Goal: Task Accomplishment & Management: Manage account settings

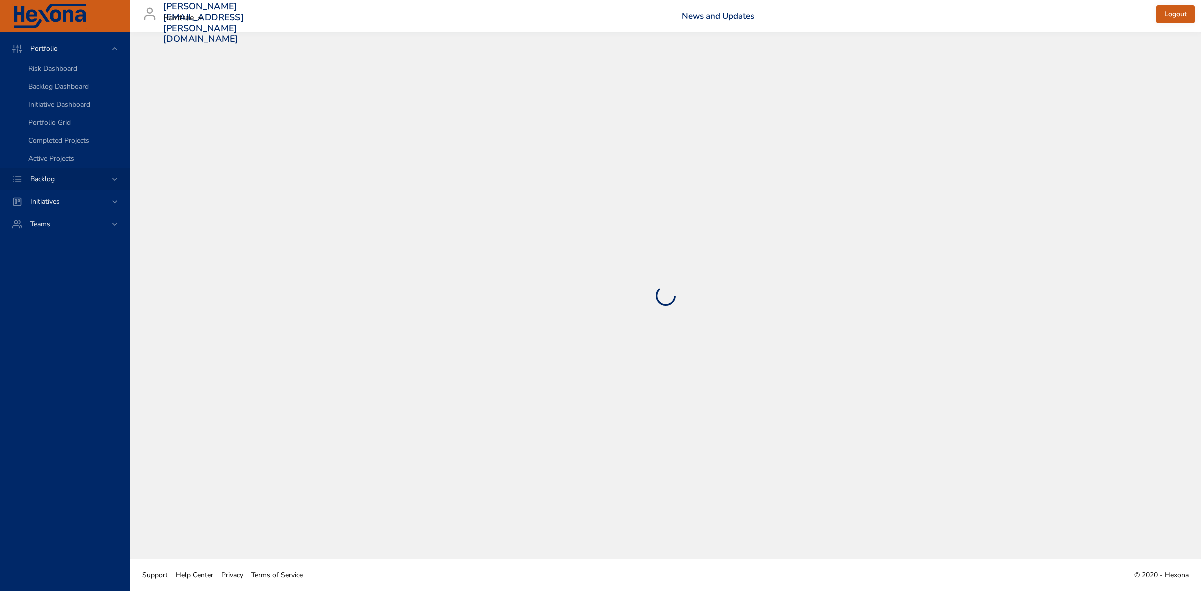
click at [113, 178] on icon at bounding box center [114, 179] width 5 height 3
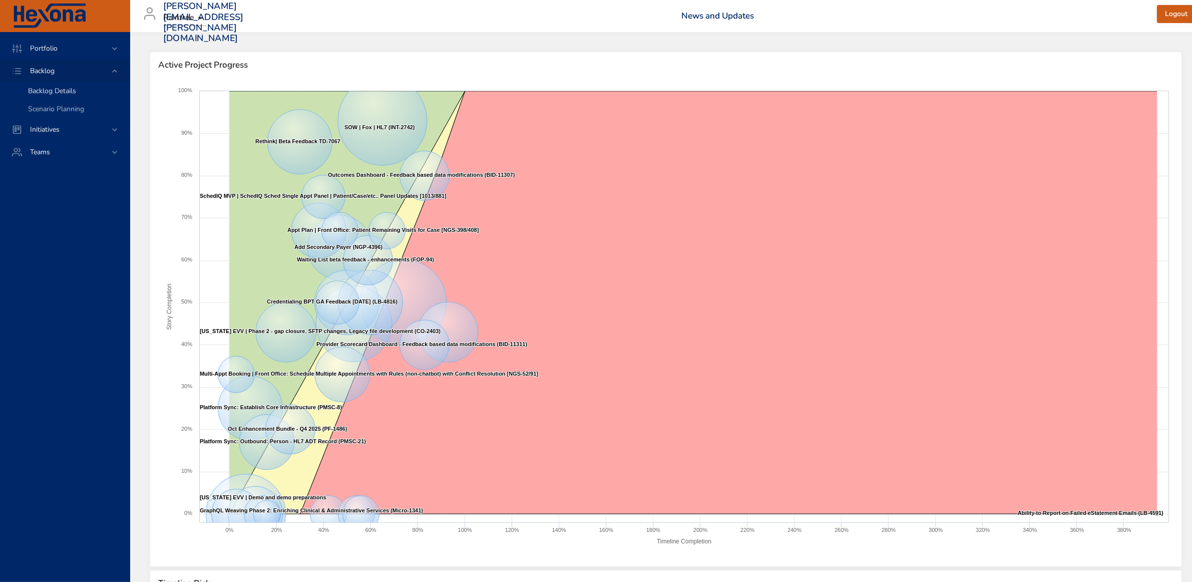
click at [57, 88] on span "Backlog Details" at bounding box center [52, 91] width 48 height 10
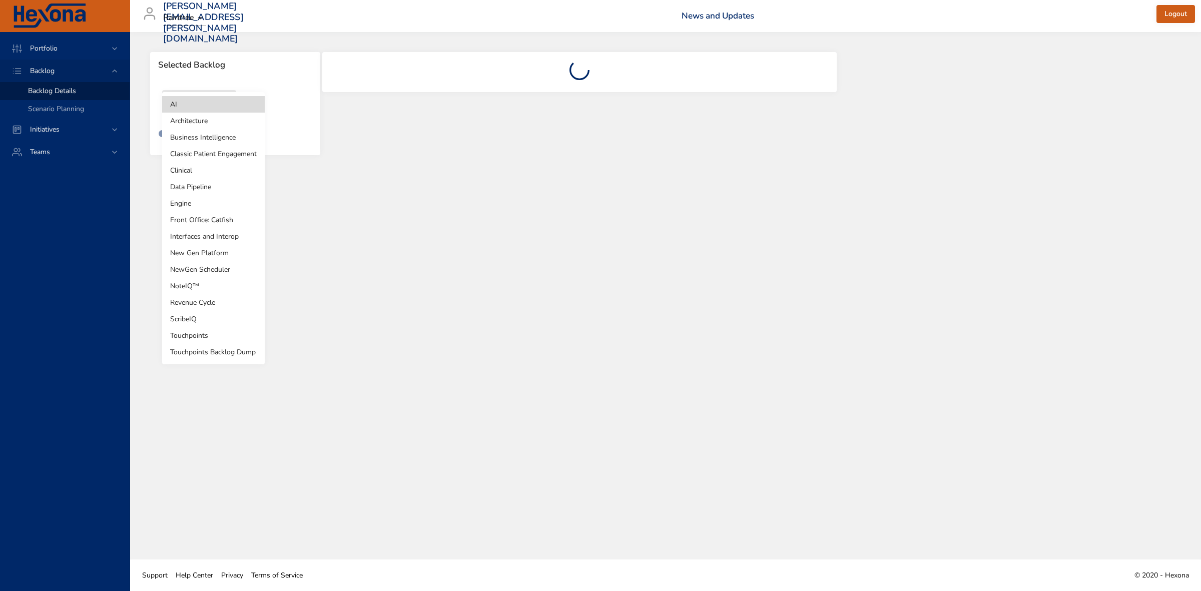
click at [220, 109] on body "Portfolio Backlog Backlog Details Scenario Planning Initiatives Teams [PERSON_N…" at bounding box center [600, 295] width 1201 height 591
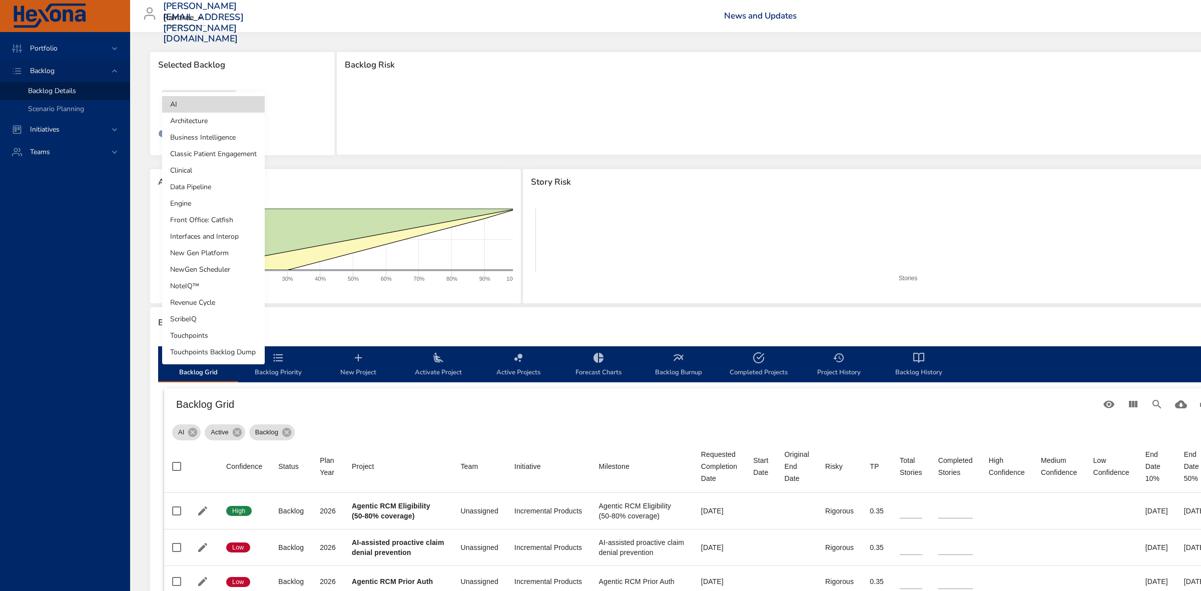
click at [179, 302] on li "Revenue Cycle" at bounding box center [213, 302] width 103 height 17
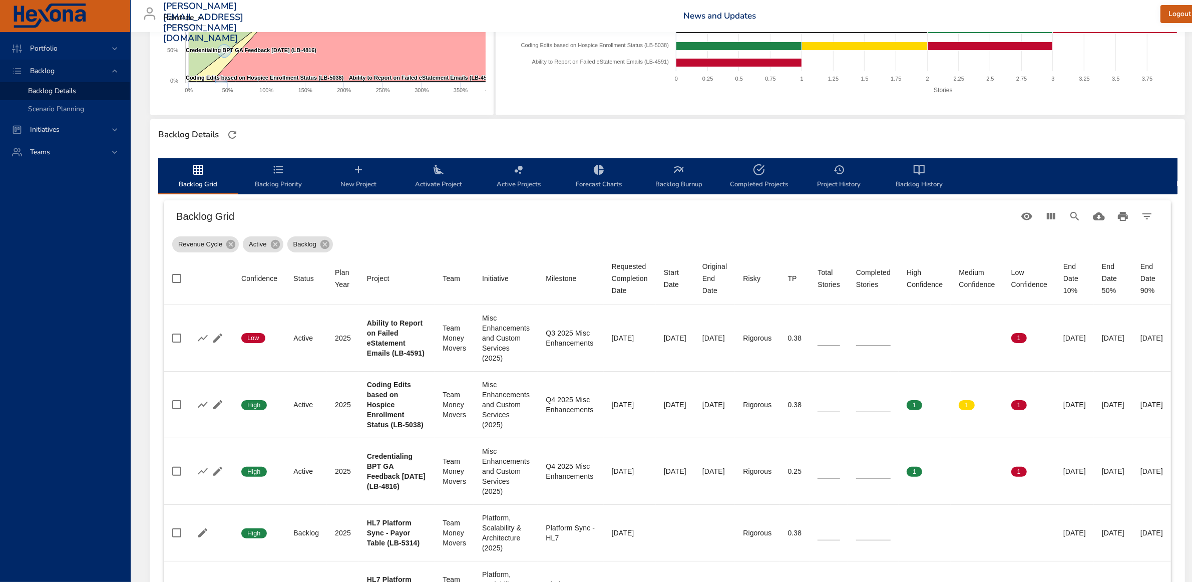
scroll to position [188, 0]
click at [449, 176] on span "Activate Project" at bounding box center [438, 177] width 68 height 27
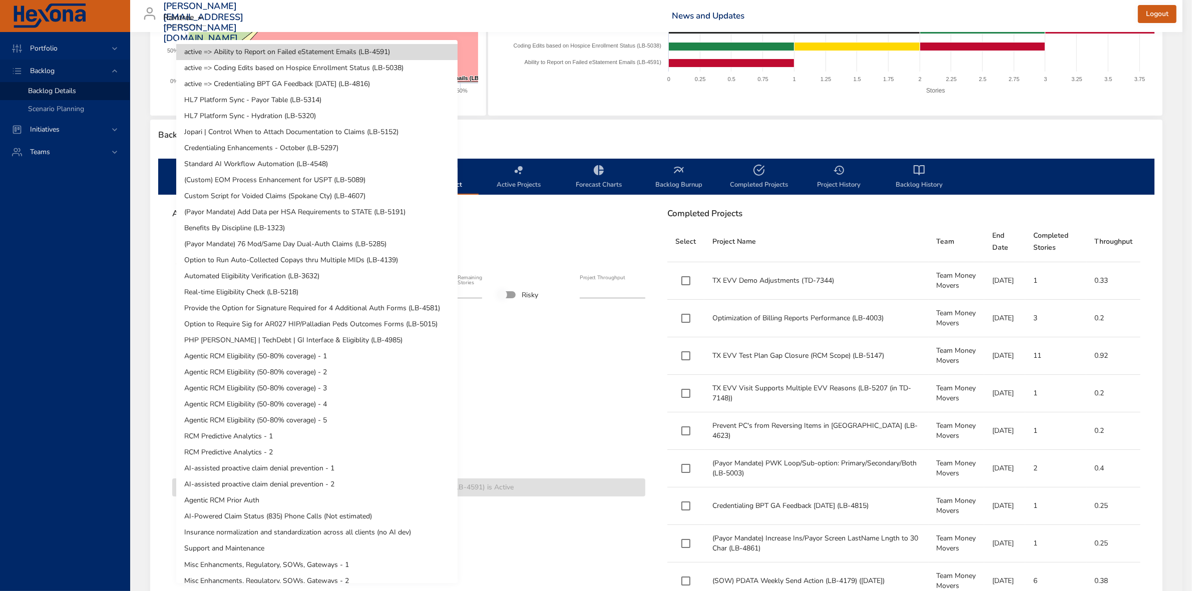
click at [428, 249] on body "Portfolio Backlog Backlog Details Scenario Planning Initiatives Teams [PERSON_N…" at bounding box center [596, 107] width 1192 height 591
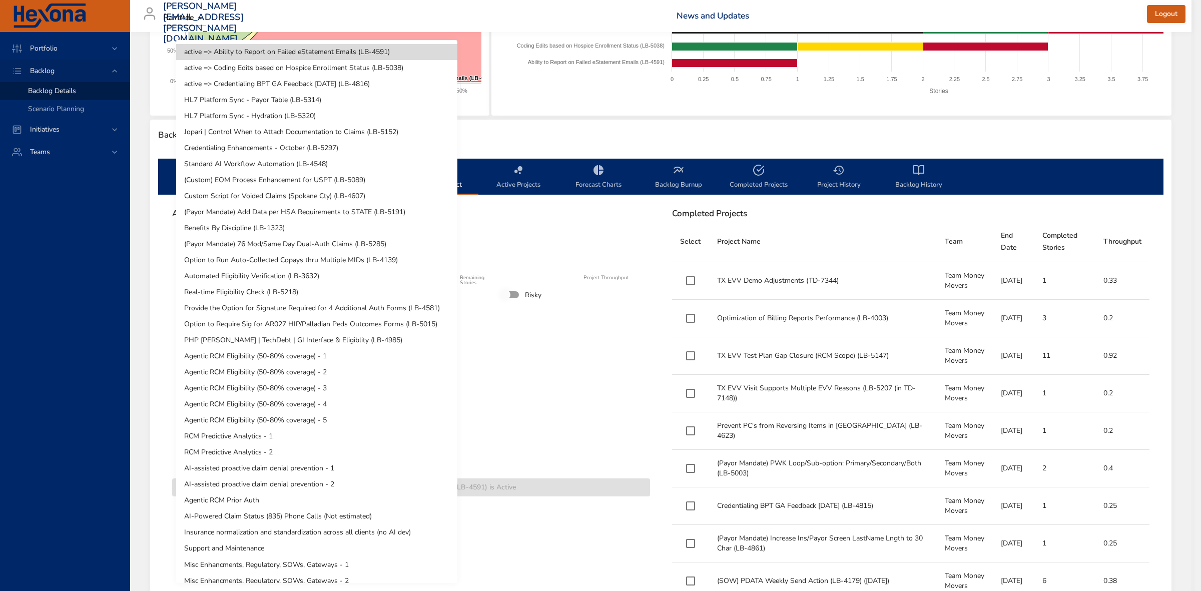
click at [235, 143] on li "Credentialing Enhancements - October (LB-5297)" at bounding box center [316, 148] width 281 height 16
type input "*"
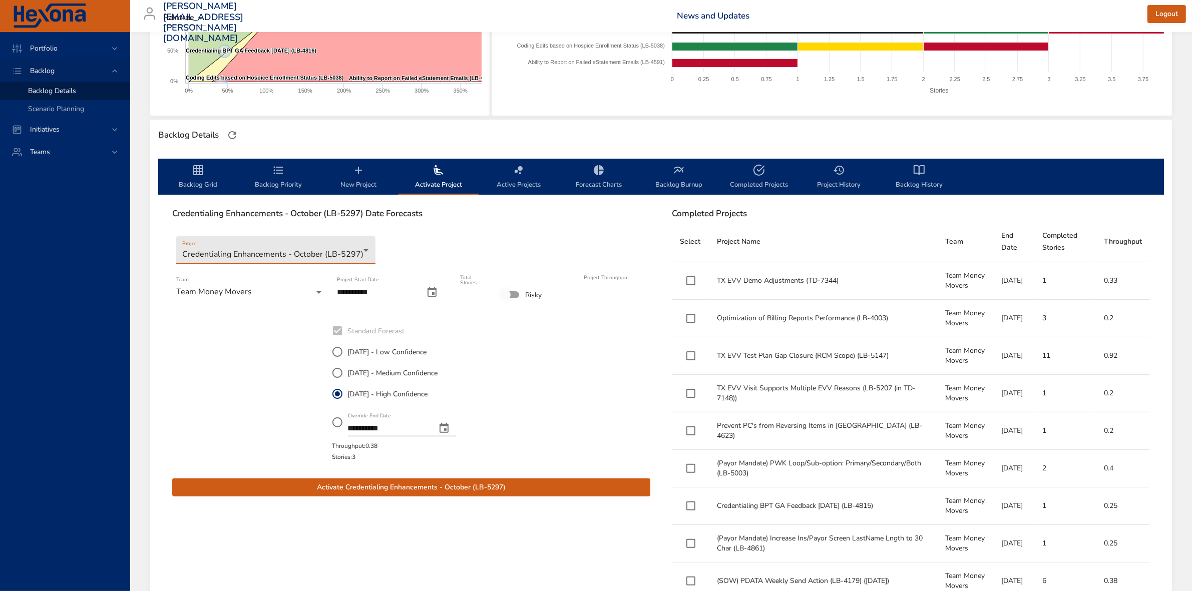
click at [408, 486] on span "Activate Credentialing Enhancements - October (LB-5297)" at bounding box center [411, 487] width 462 height 13
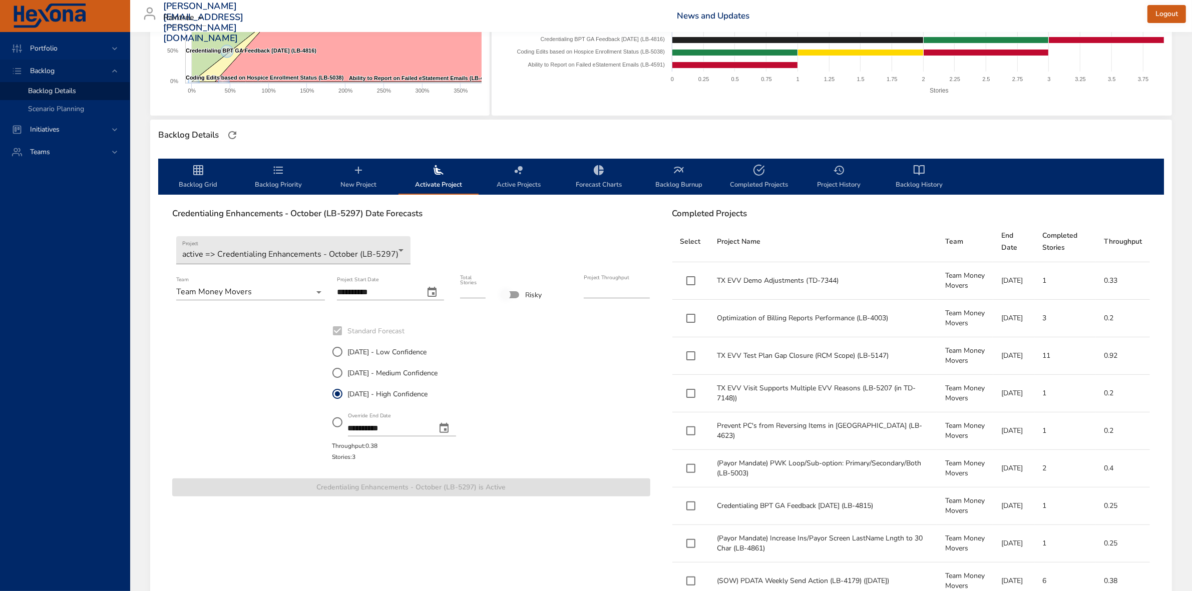
click at [276, 176] on span "Backlog Priority" at bounding box center [278, 177] width 68 height 27
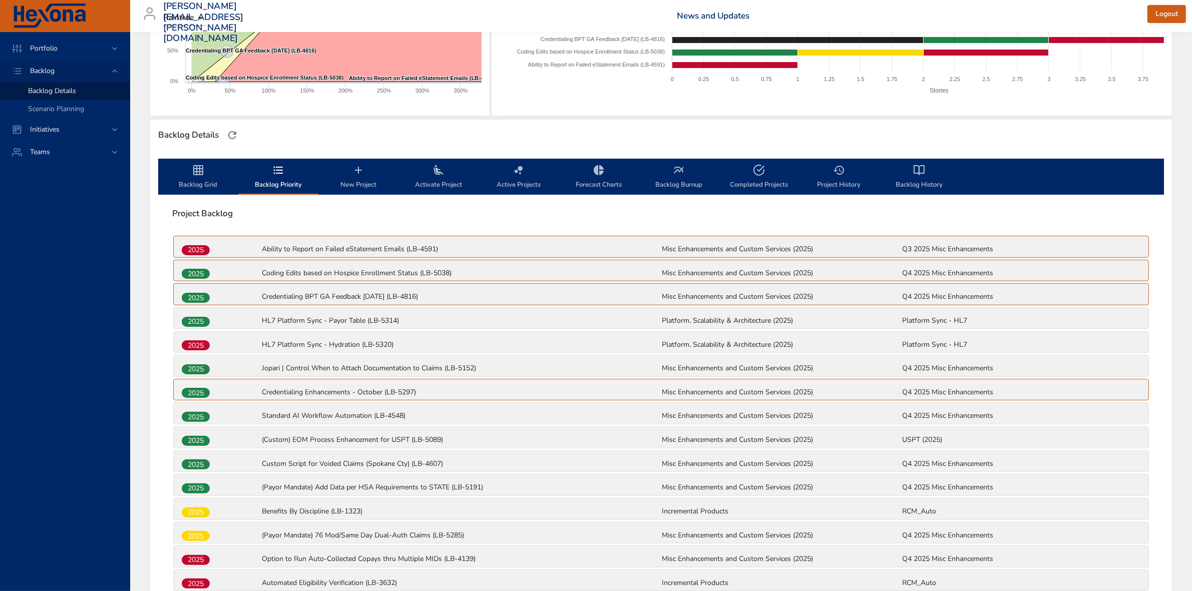
click at [192, 174] on icon "backlog-tab" at bounding box center [198, 170] width 12 height 12
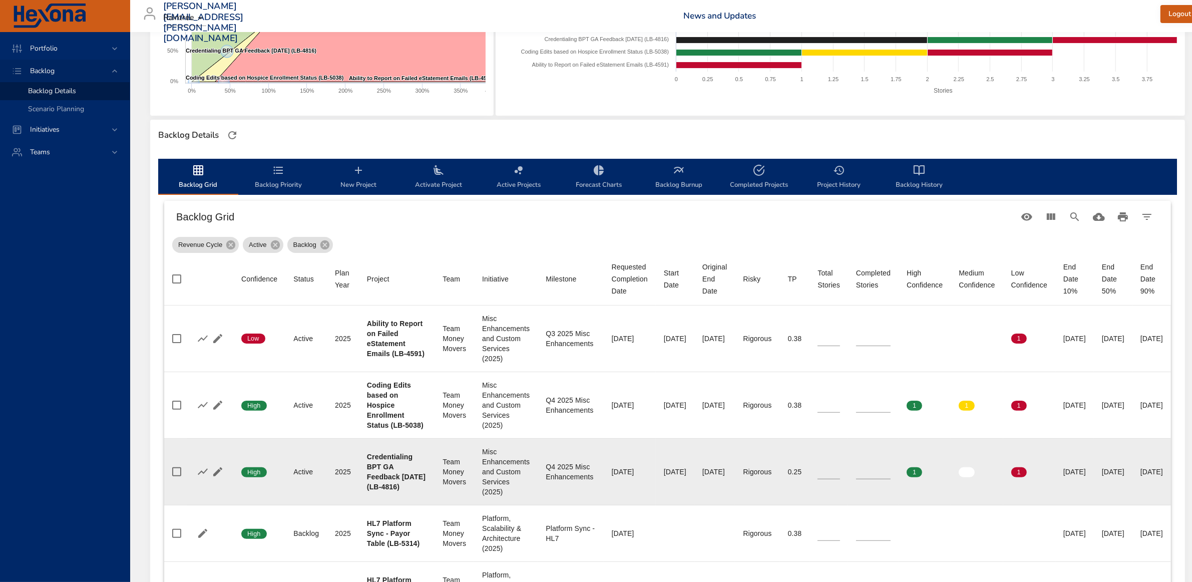
scroll to position [250, 0]
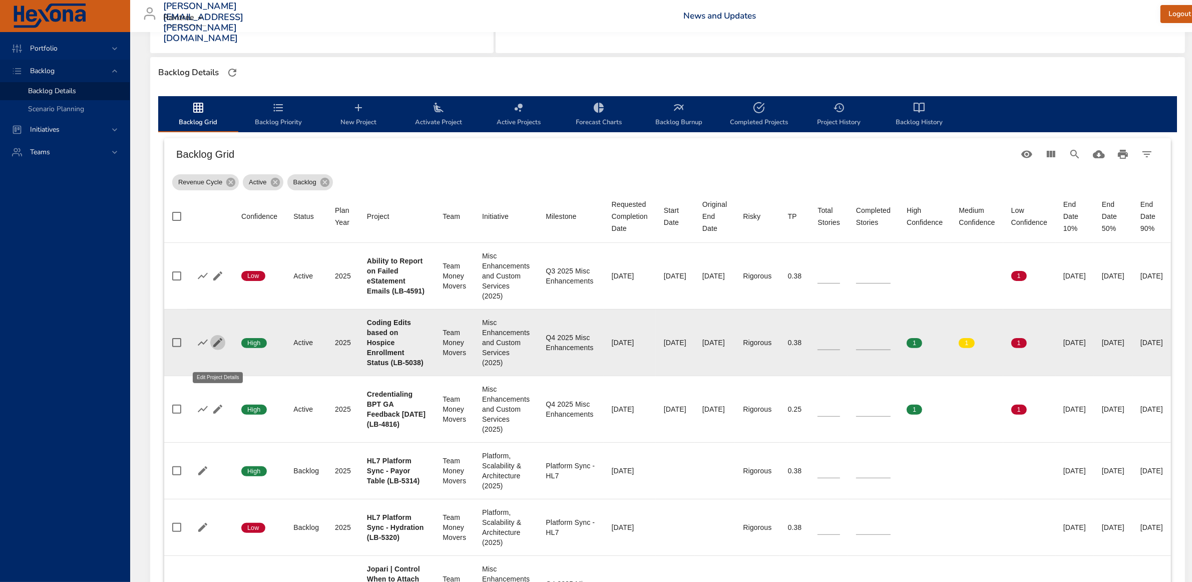
click at [214, 348] on icon "button" at bounding box center [218, 342] width 12 height 12
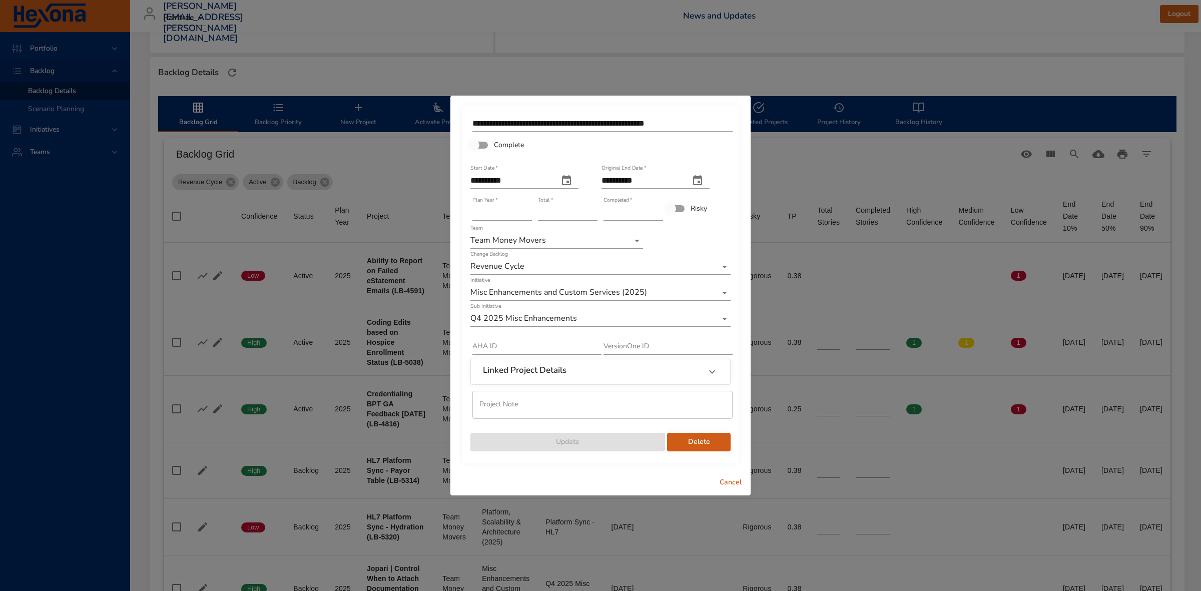
click at [660, 209] on input "*" at bounding box center [634, 213] width 60 height 16
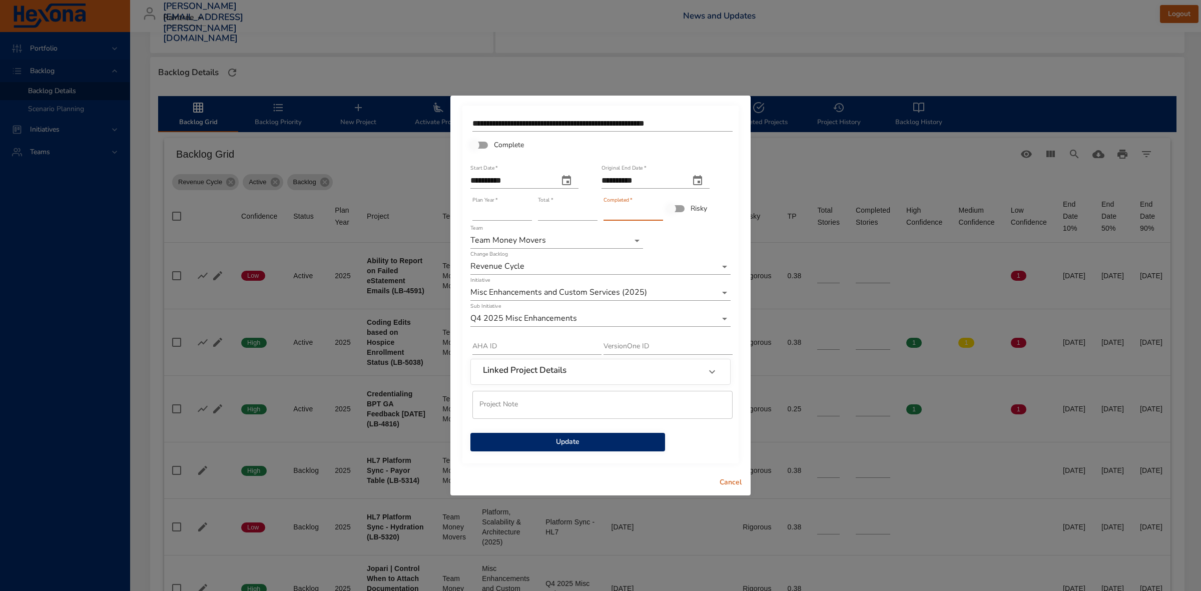
type input "*"
click at [660, 209] on input "*" at bounding box center [634, 213] width 60 height 16
click at [567, 443] on span "Update" at bounding box center [567, 442] width 179 height 13
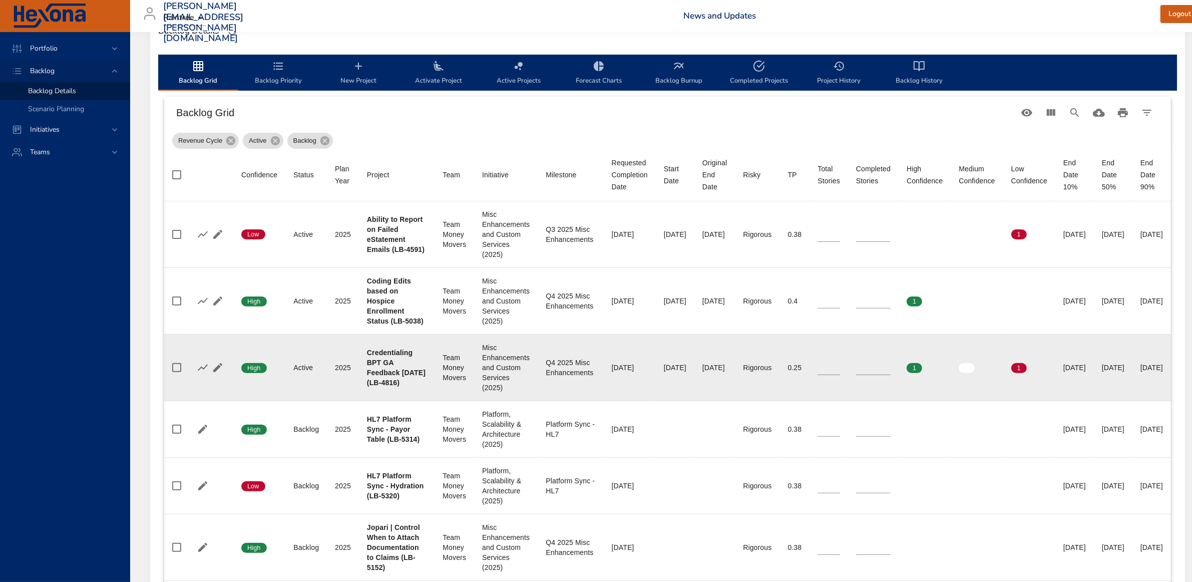
scroll to position [313, 0]
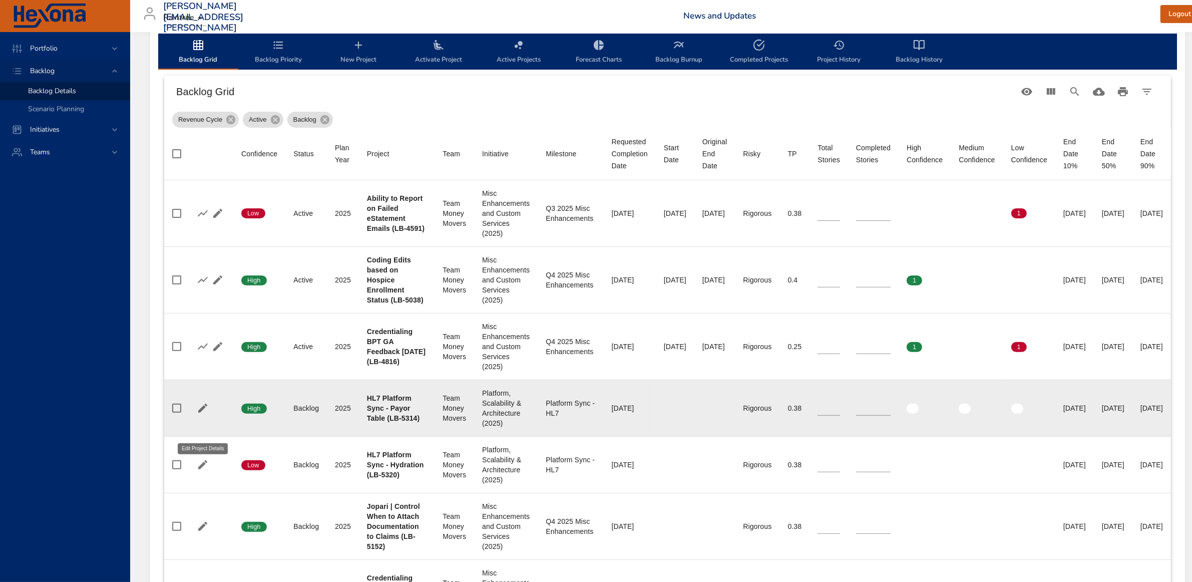
click at [203, 414] on icon "button" at bounding box center [203, 408] width 12 height 12
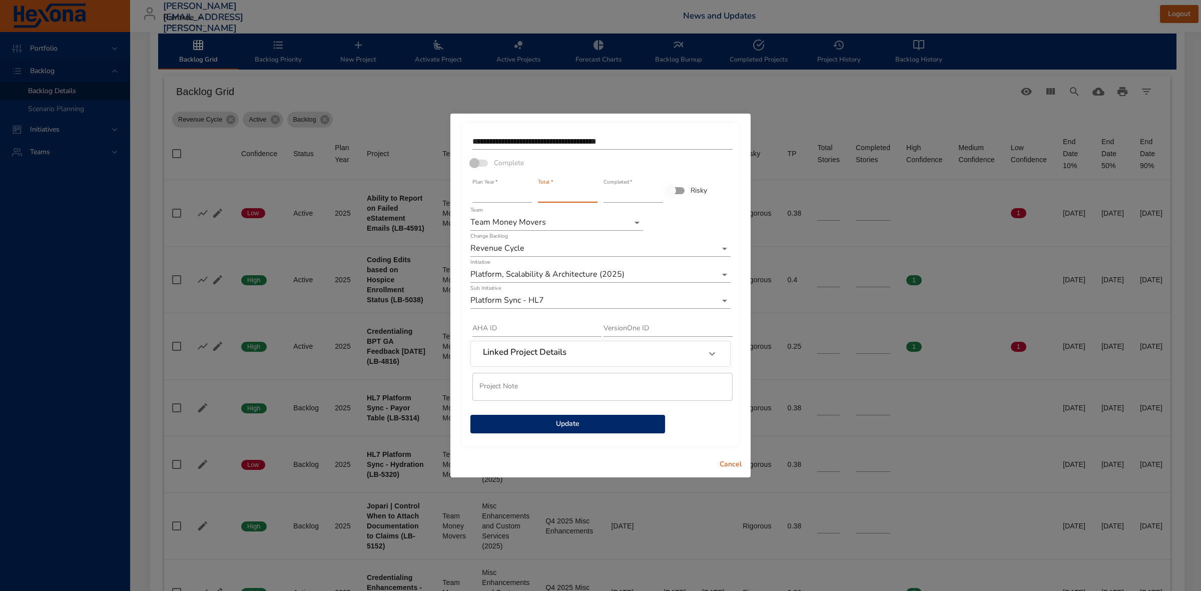
click at [594, 193] on input "*" at bounding box center [568, 195] width 60 height 16
type input "*"
click at [593, 198] on input "*" at bounding box center [568, 195] width 60 height 16
click at [559, 426] on span "Update" at bounding box center [567, 424] width 179 height 13
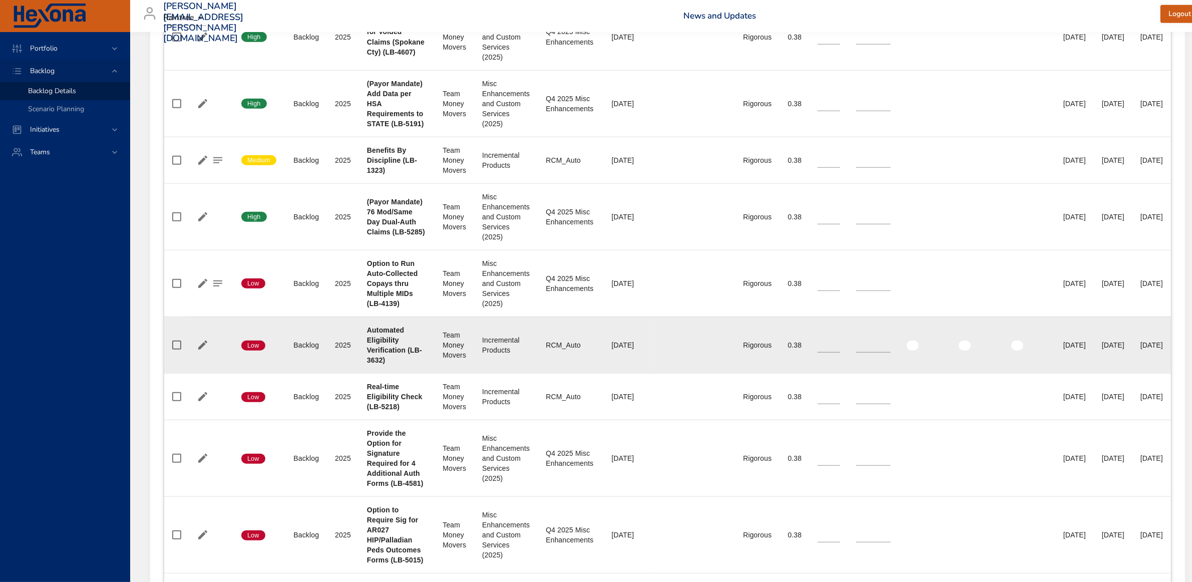
scroll to position [1054, 0]
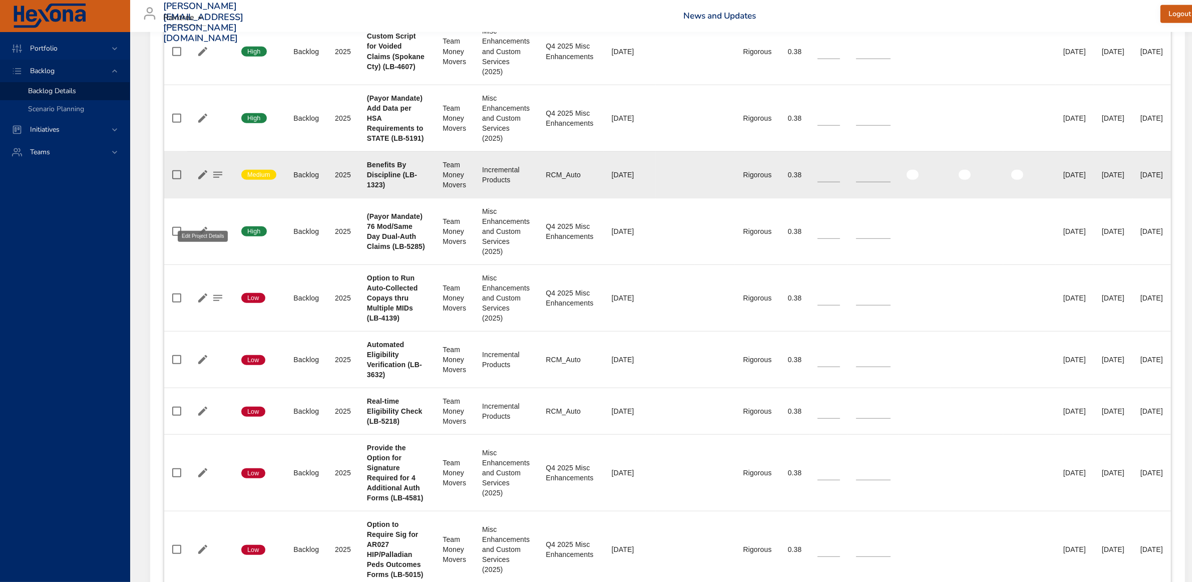
click at [204, 181] on icon "button" at bounding box center [203, 175] width 12 height 12
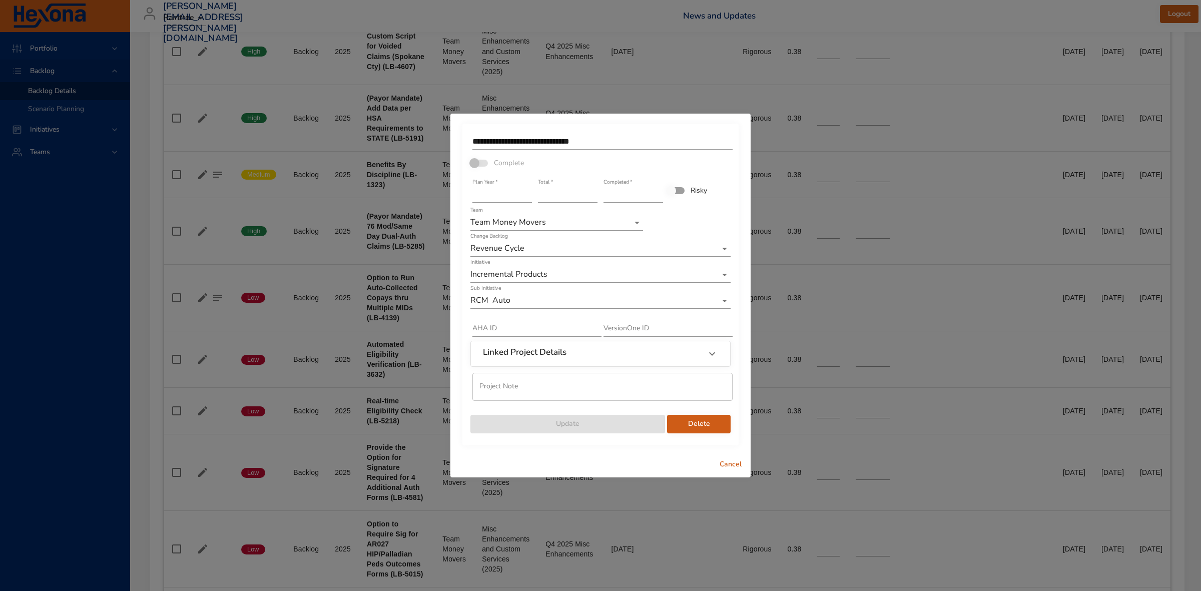
click at [739, 471] on button "Cancel" at bounding box center [731, 464] width 32 height 19
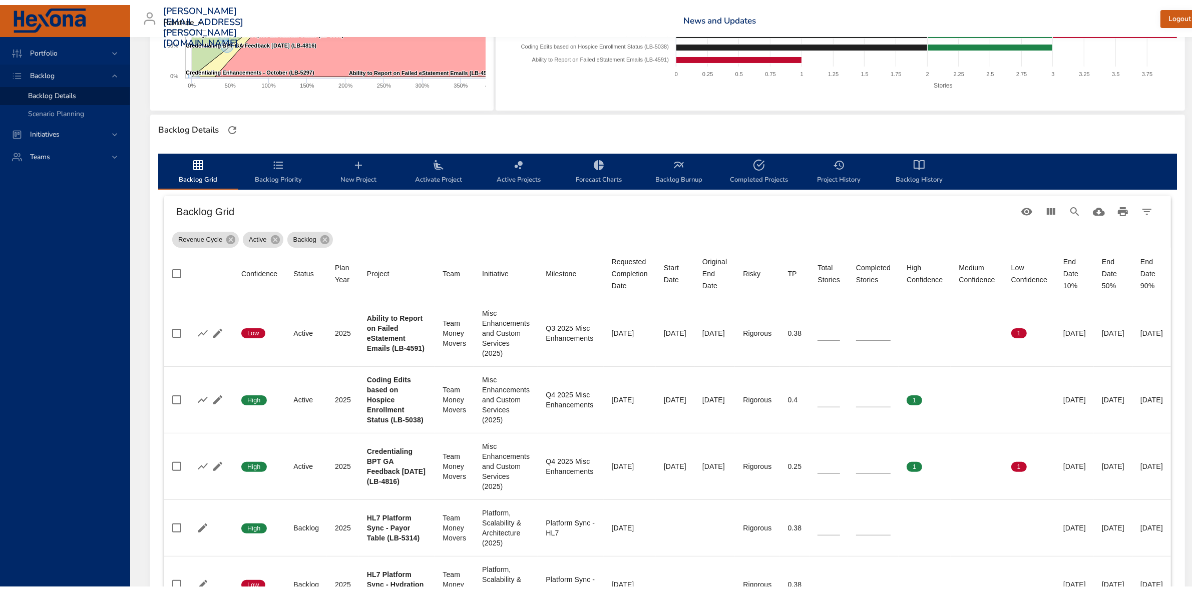
scroll to position [250, 0]
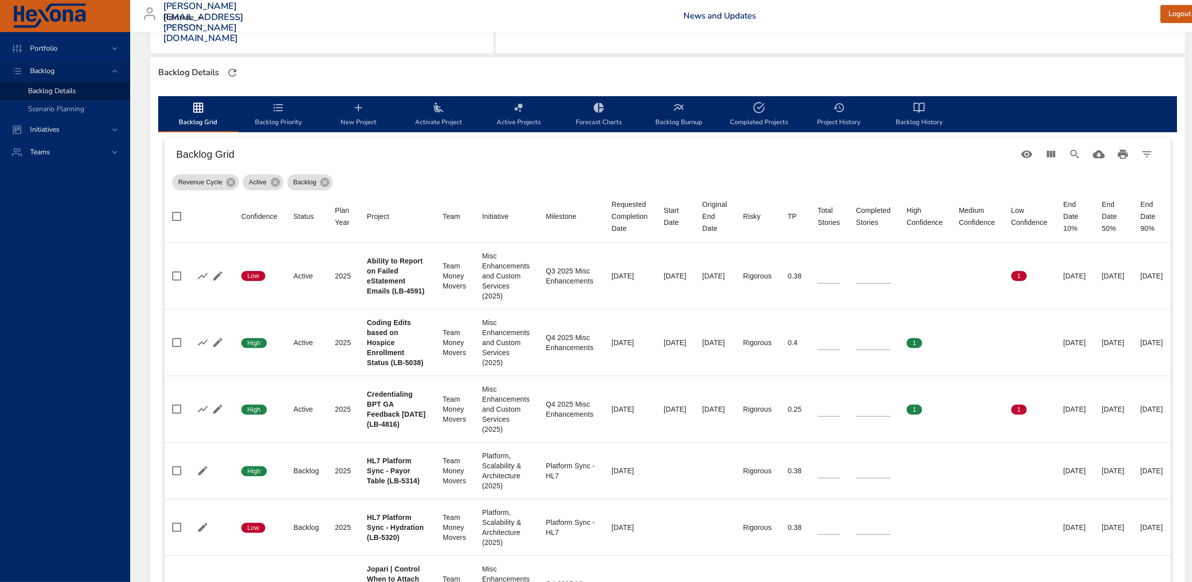
click at [919, 112] on icon "backlog-tab" at bounding box center [921, 107] width 5 height 9
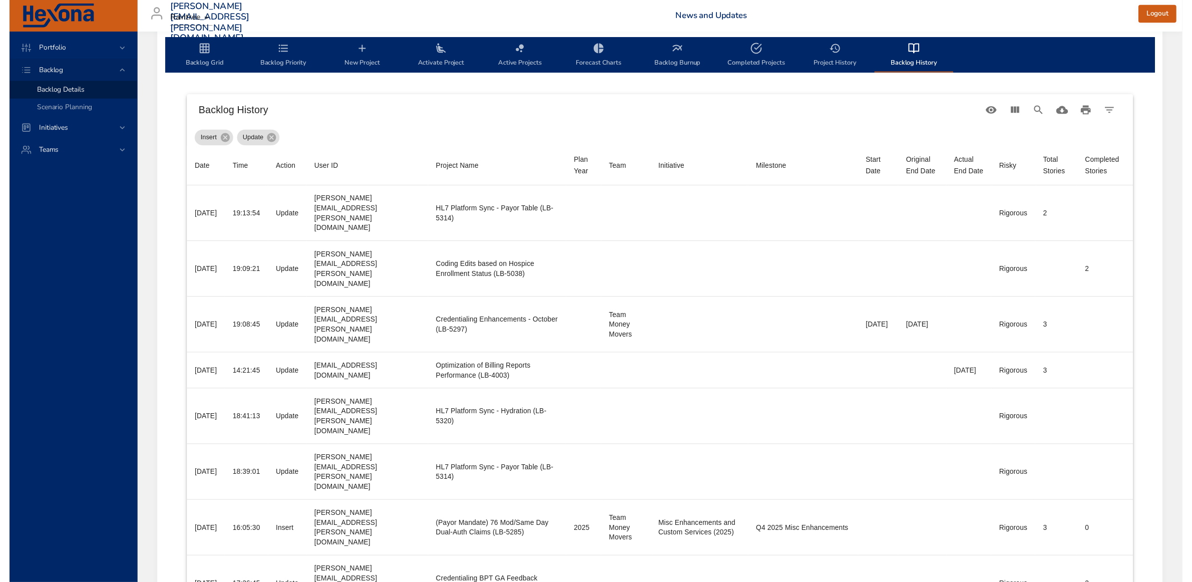
scroll to position [313, 0]
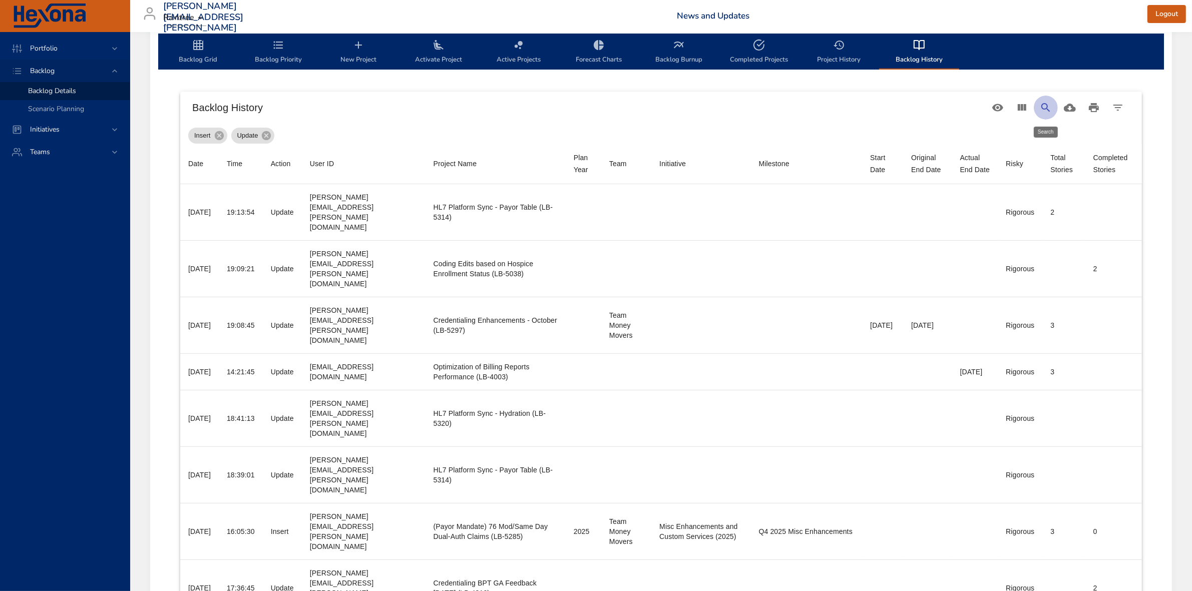
click at [1046, 104] on icon "Search" at bounding box center [1045, 107] width 9 height 9
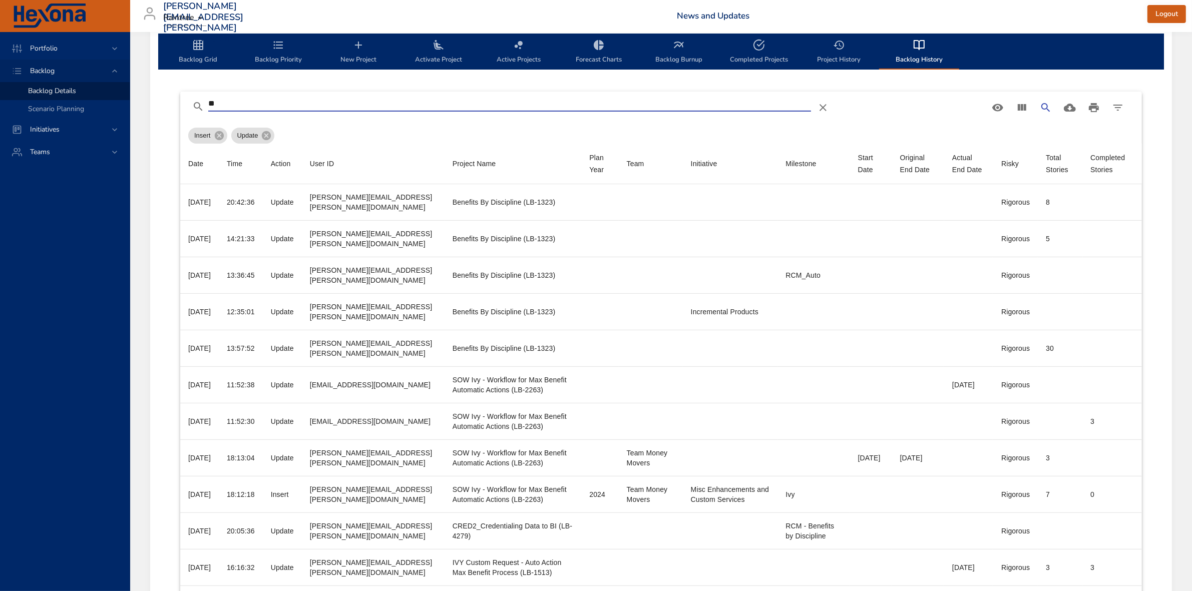
type input "*"
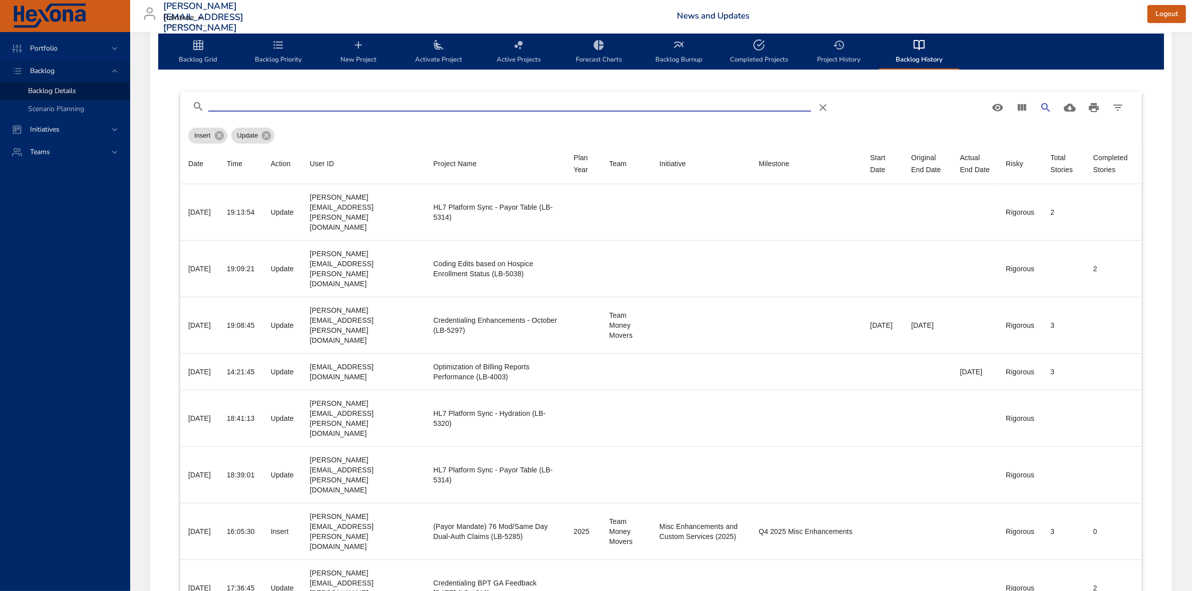
click at [185, 49] on span "Backlog Grid" at bounding box center [198, 52] width 68 height 27
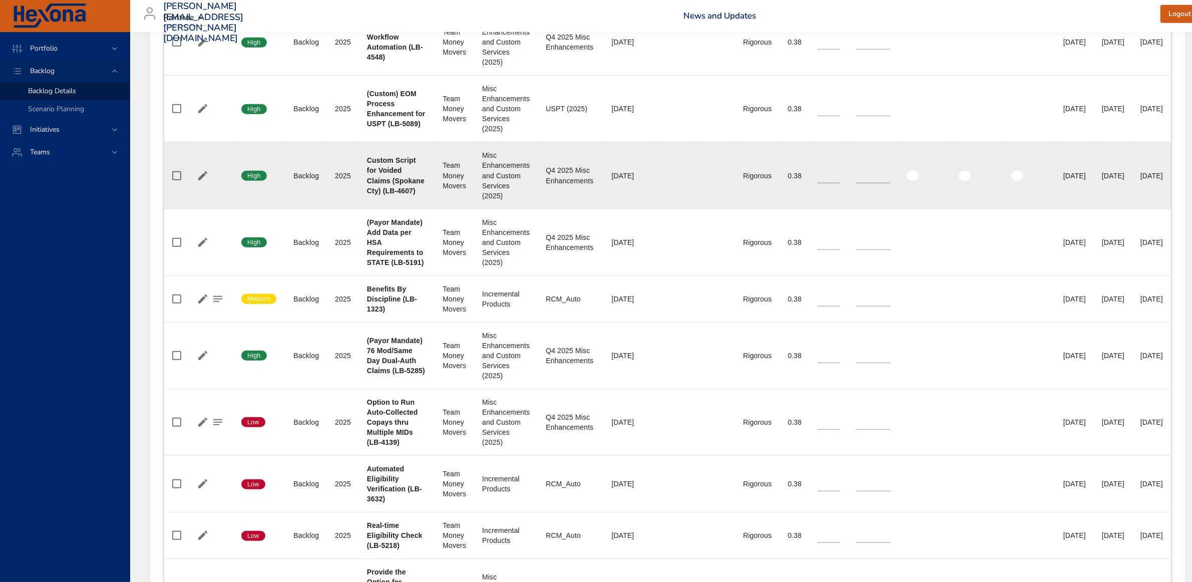
scroll to position [938, 0]
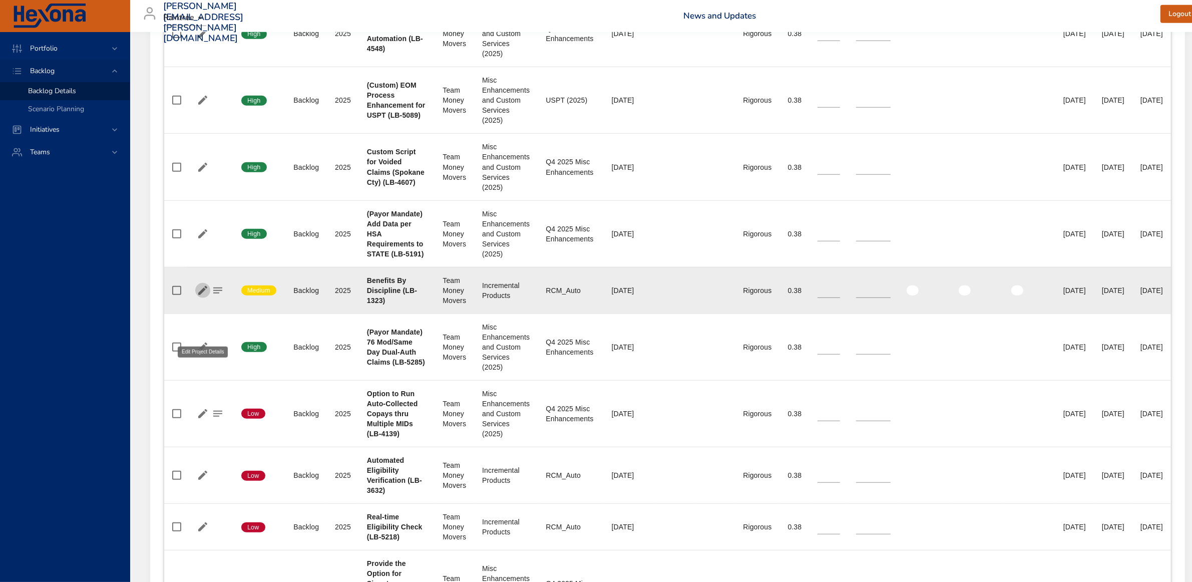
click at [199, 296] on icon "button" at bounding box center [203, 290] width 12 height 12
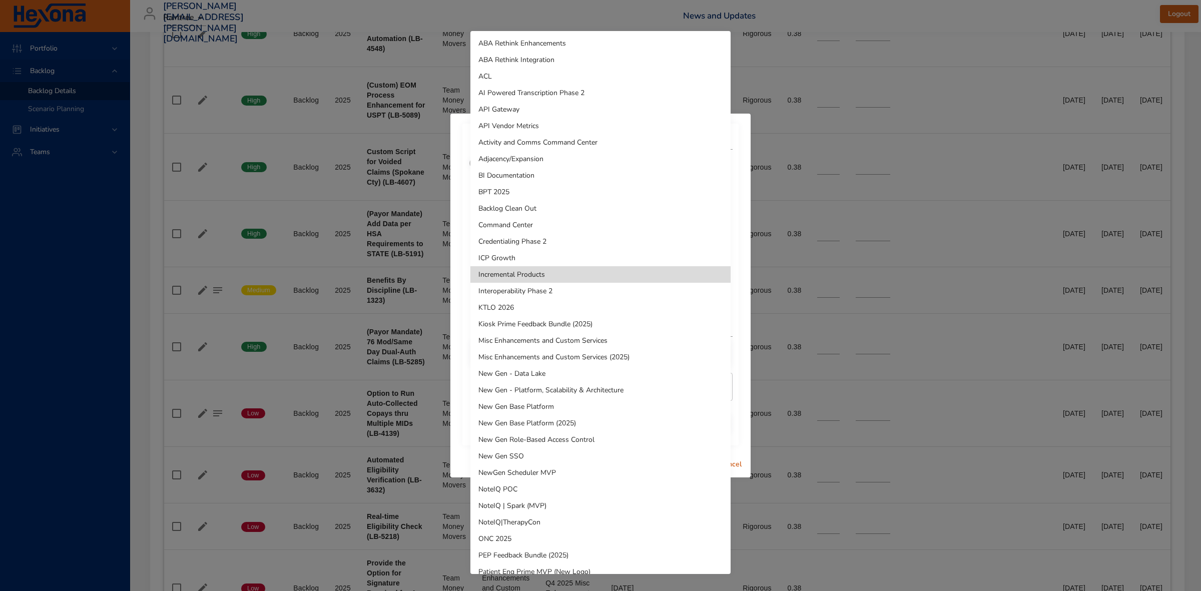
click at [553, 353] on li "Misc Enhancements and Custom Services (2025)" at bounding box center [600, 357] width 260 height 17
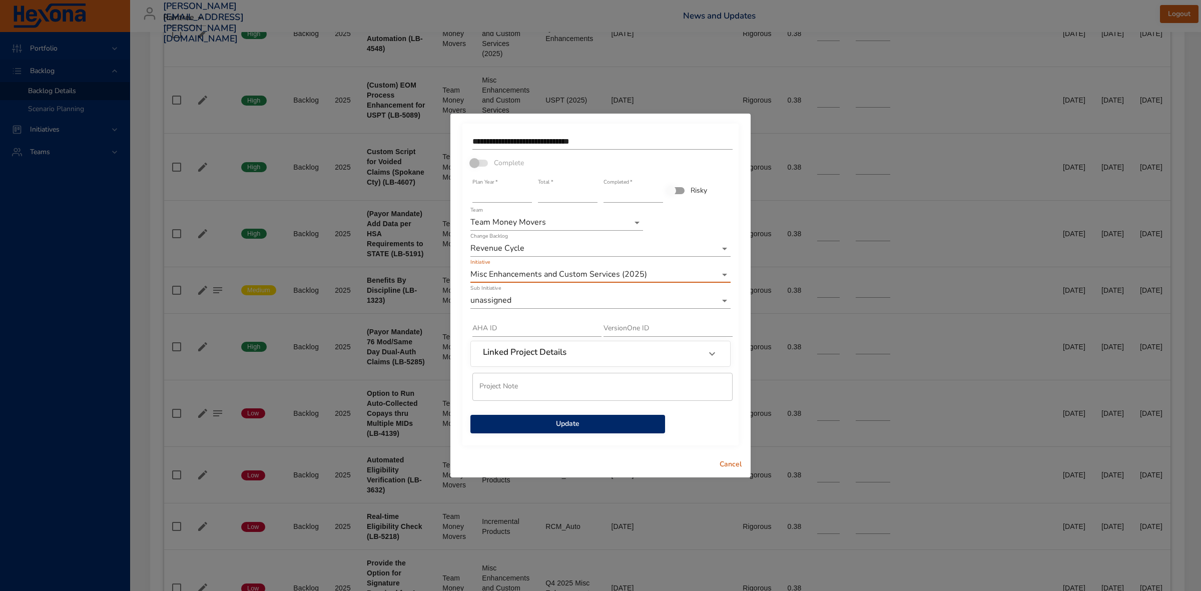
click at [587, 424] on span "Update" at bounding box center [567, 424] width 179 height 13
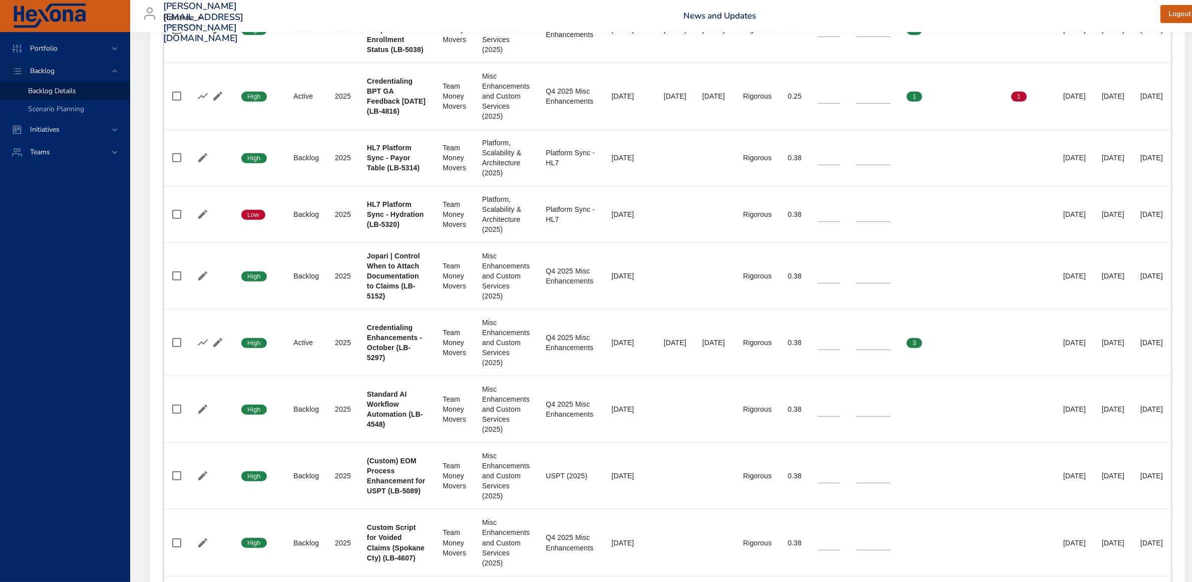
scroll to position [188, 0]
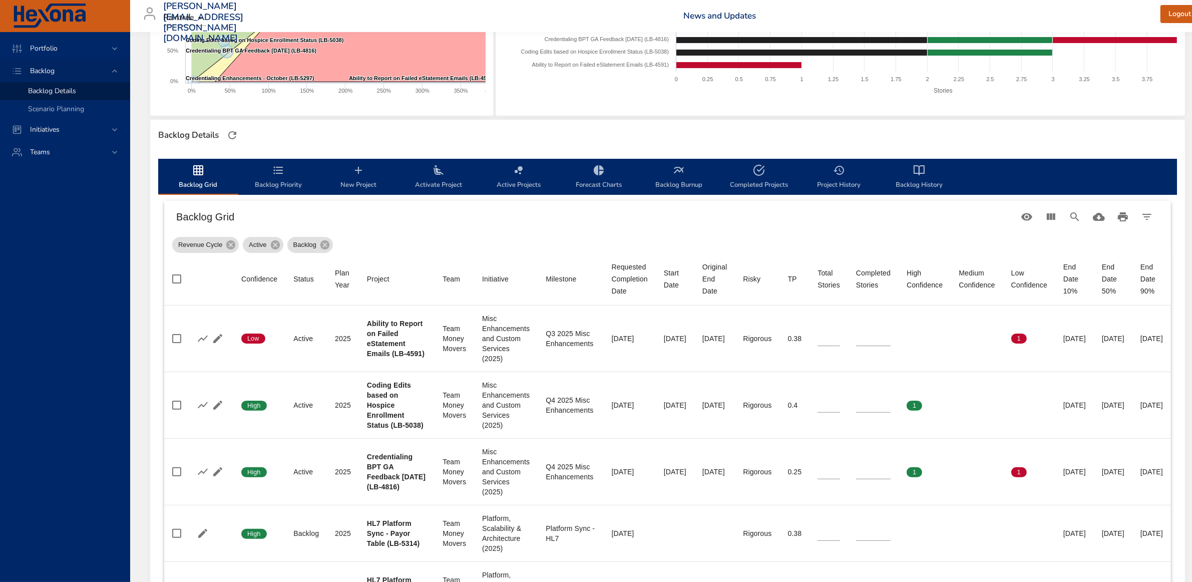
click at [192, 175] on icon "backlog-tab" at bounding box center [198, 170] width 12 height 12
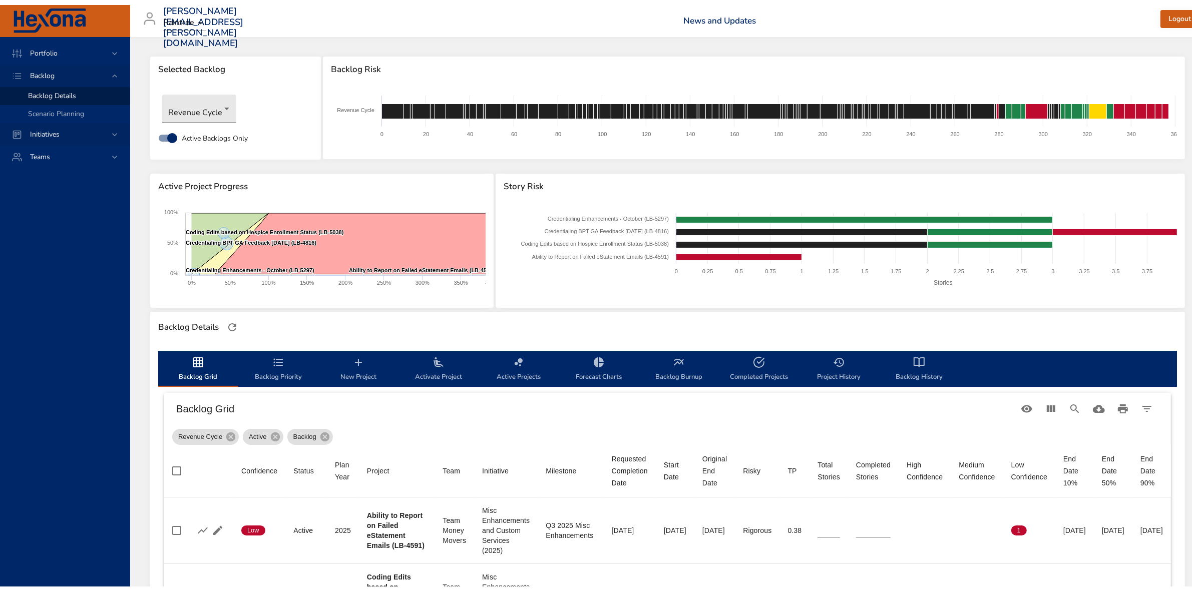
scroll to position [0, 0]
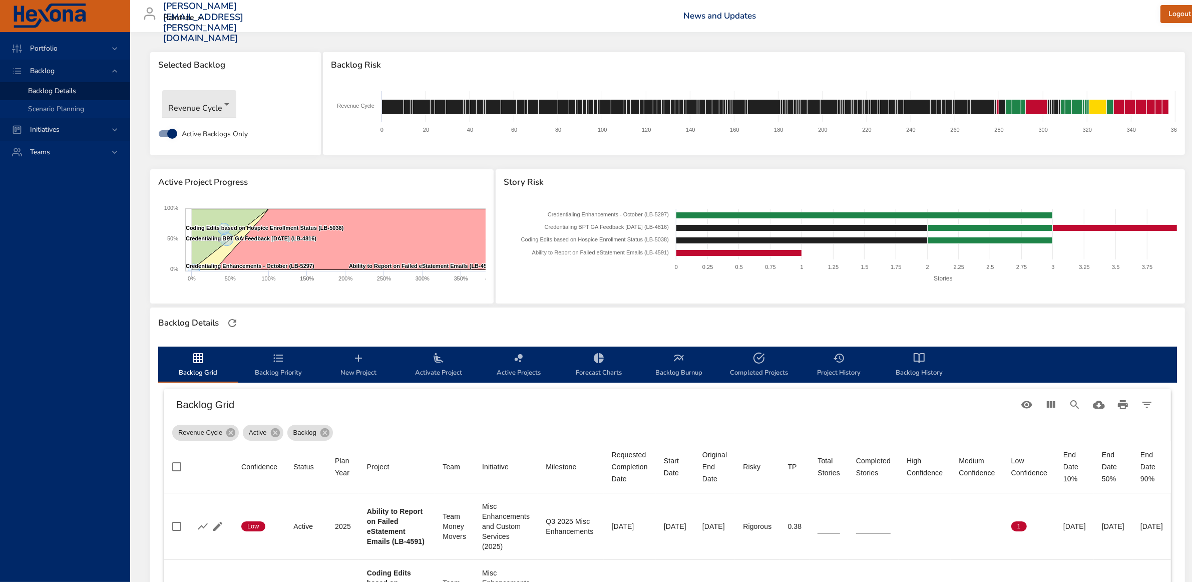
click at [110, 129] on icon at bounding box center [115, 130] width 10 height 10
click at [57, 131] on span "Milestone Details" at bounding box center [55, 132] width 54 height 10
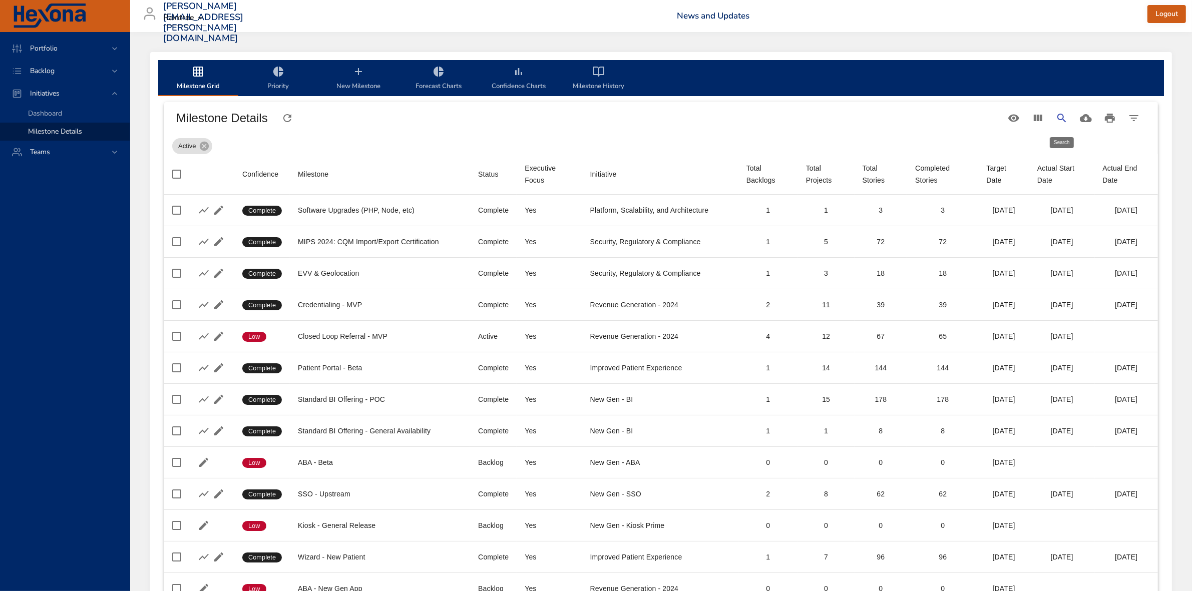
click at [1059, 114] on icon "Search" at bounding box center [1061, 118] width 9 height 9
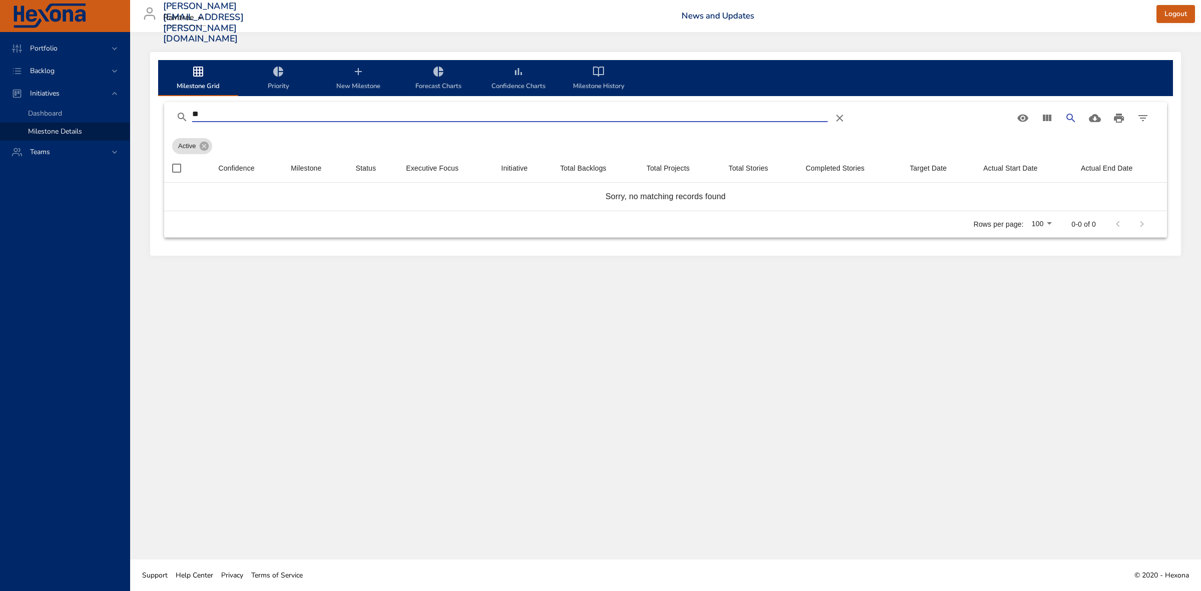
type input "*"
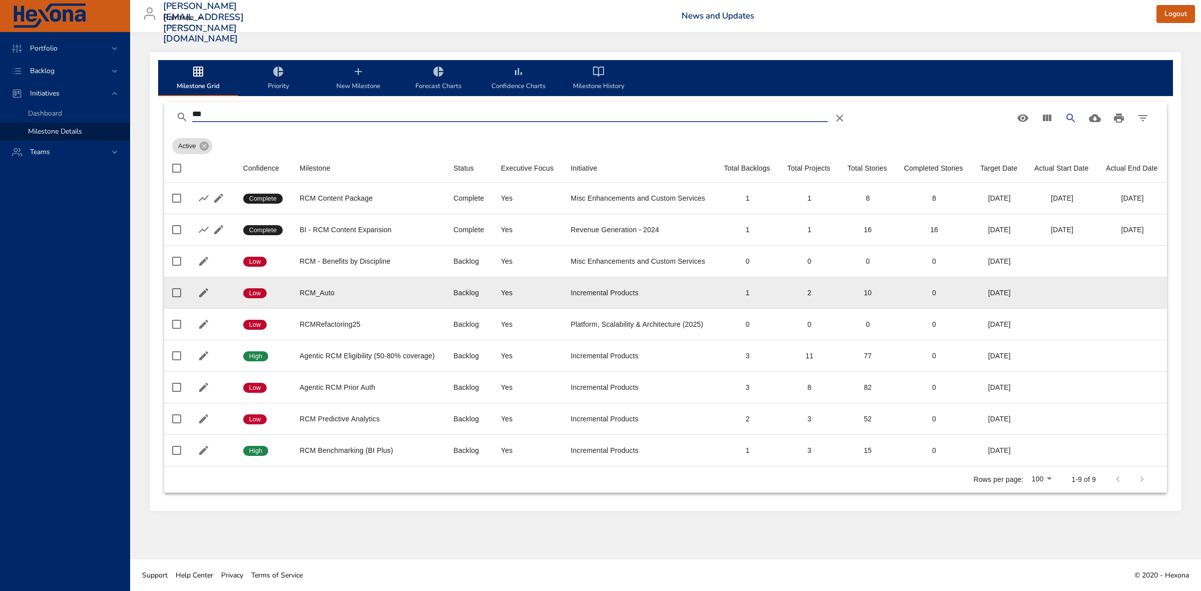
type input "***"
click at [204, 291] on icon "button" at bounding box center [203, 292] width 9 height 9
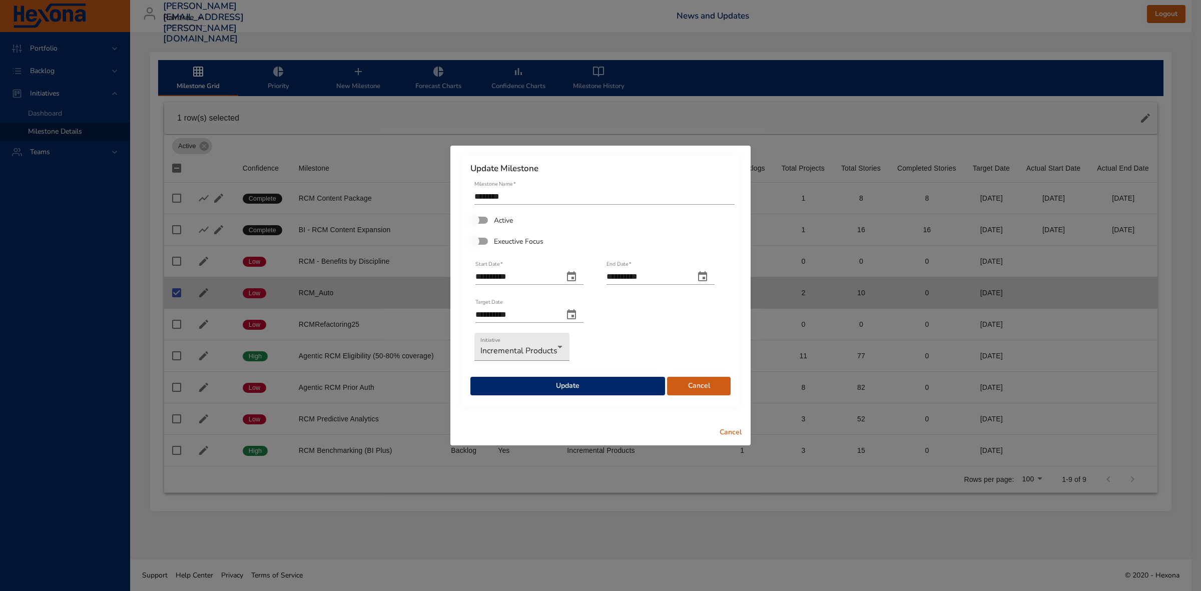
click at [564, 387] on span "Update" at bounding box center [567, 386] width 179 height 13
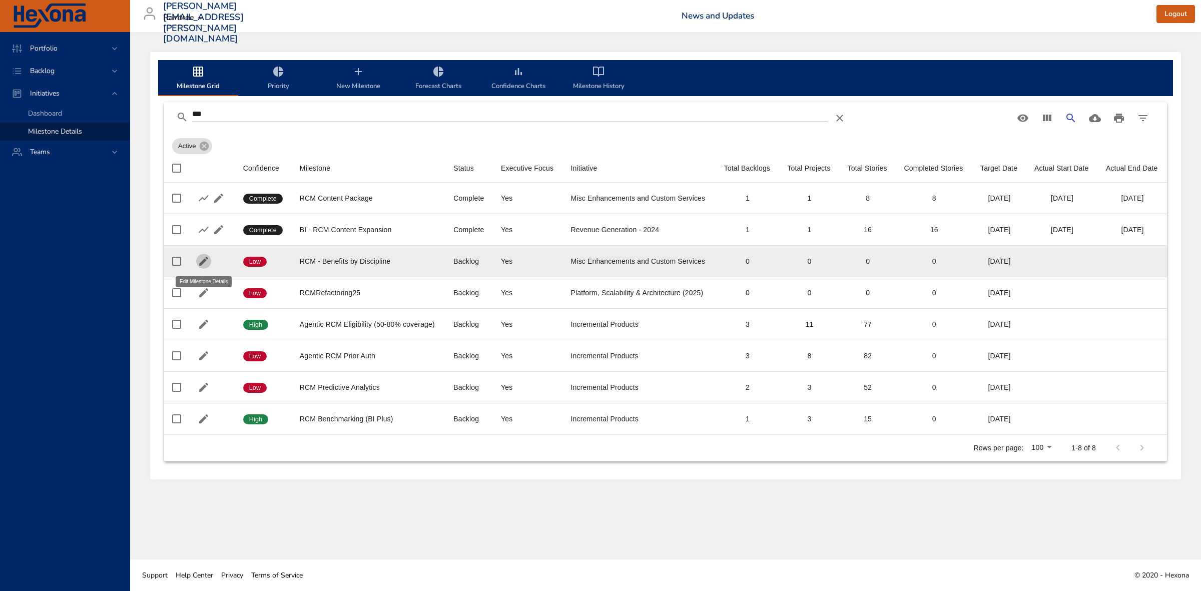
click at [204, 260] on icon "button" at bounding box center [203, 261] width 9 height 9
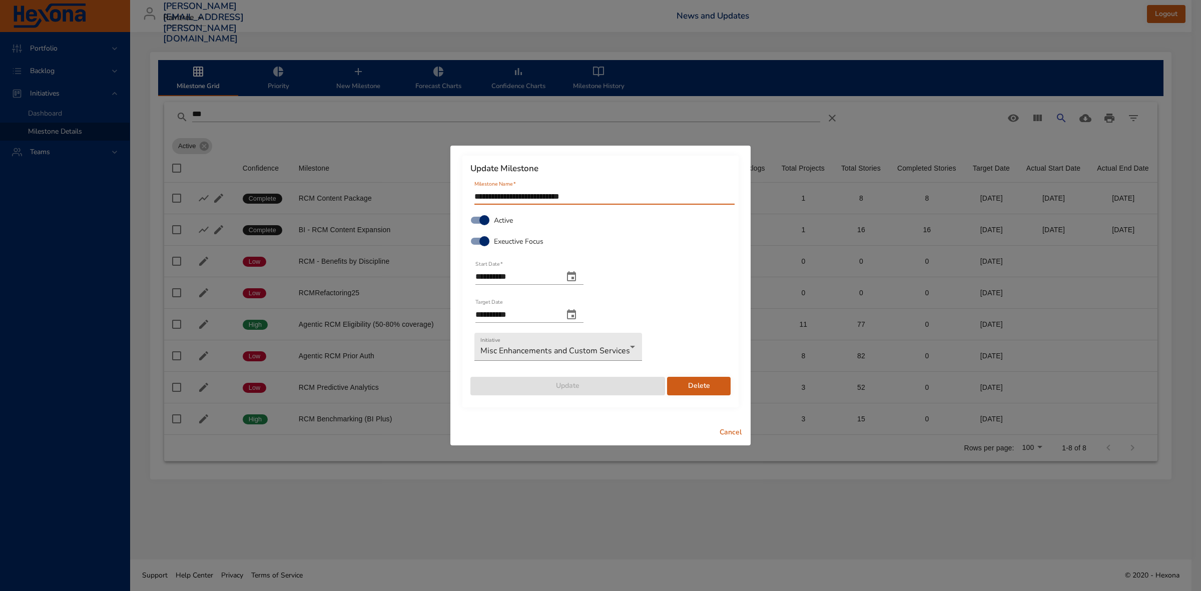
click at [576, 312] on icon "change end date" at bounding box center [571, 314] width 9 height 10
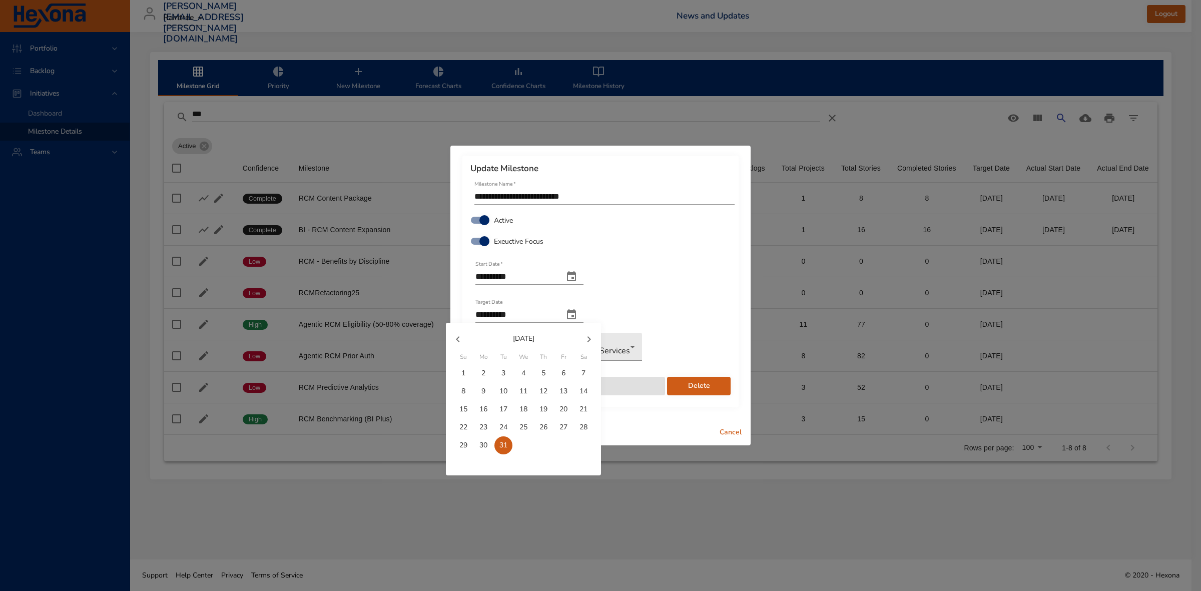
click at [587, 337] on icon "button" at bounding box center [589, 339] width 12 height 12
click at [594, 341] on icon "button" at bounding box center [589, 339] width 12 height 12
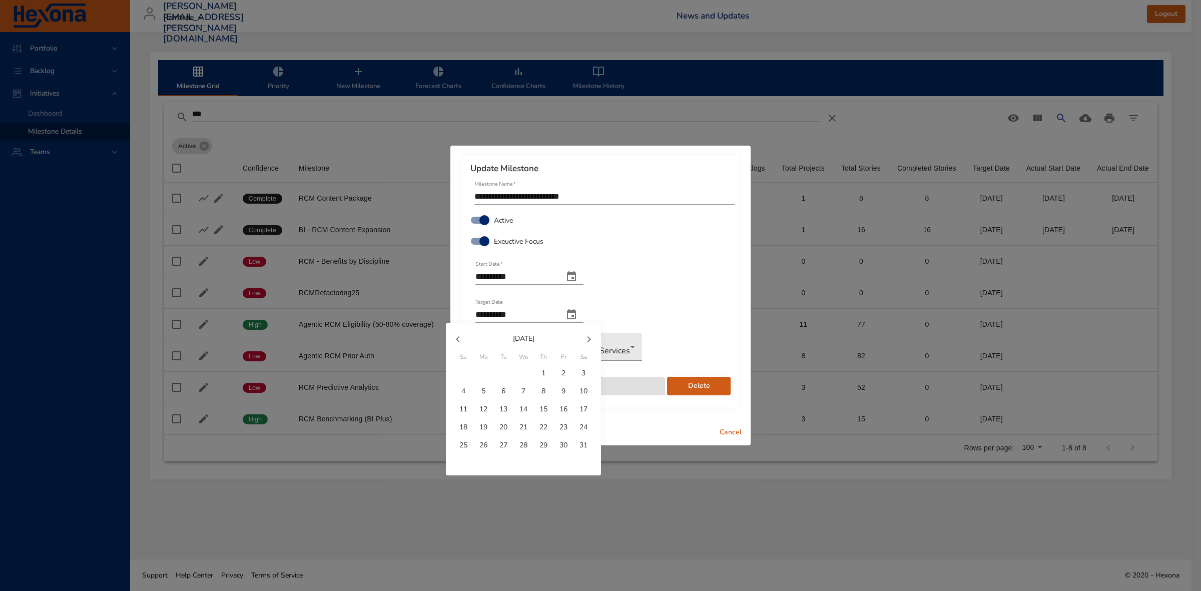
click at [594, 341] on icon "button" at bounding box center [589, 339] width 12 height 12
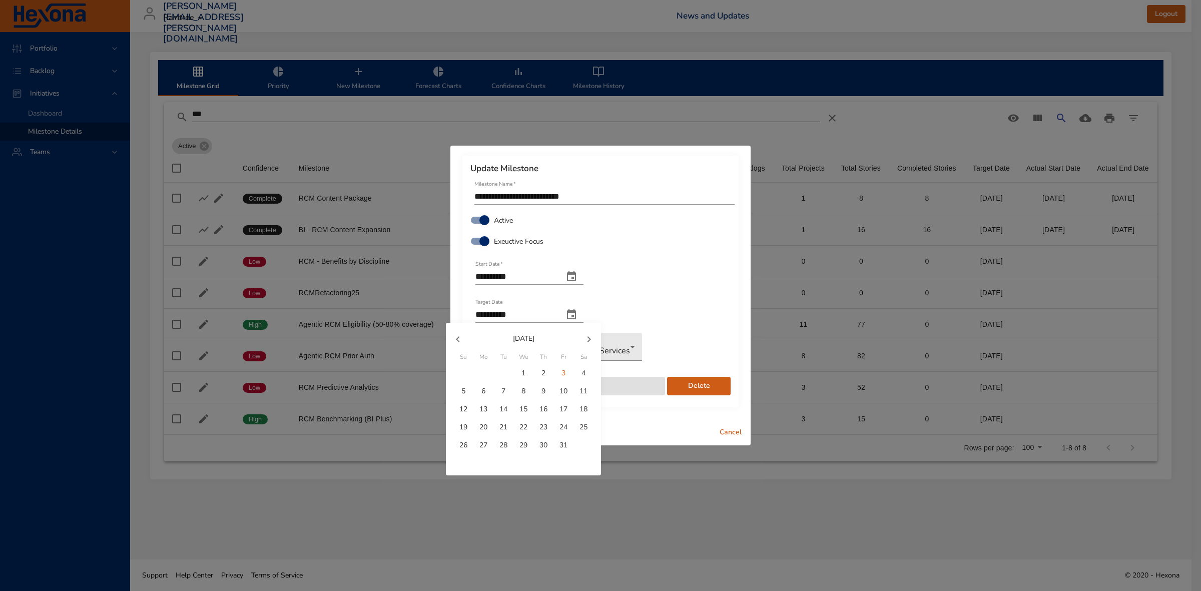
click at [594, 341] on icon "button" at bounding box center [589, 339] width 12 height 12
click at [524, 443] on p "31" at bounding box center [523, 445] width 8 height 10
type input "**********"
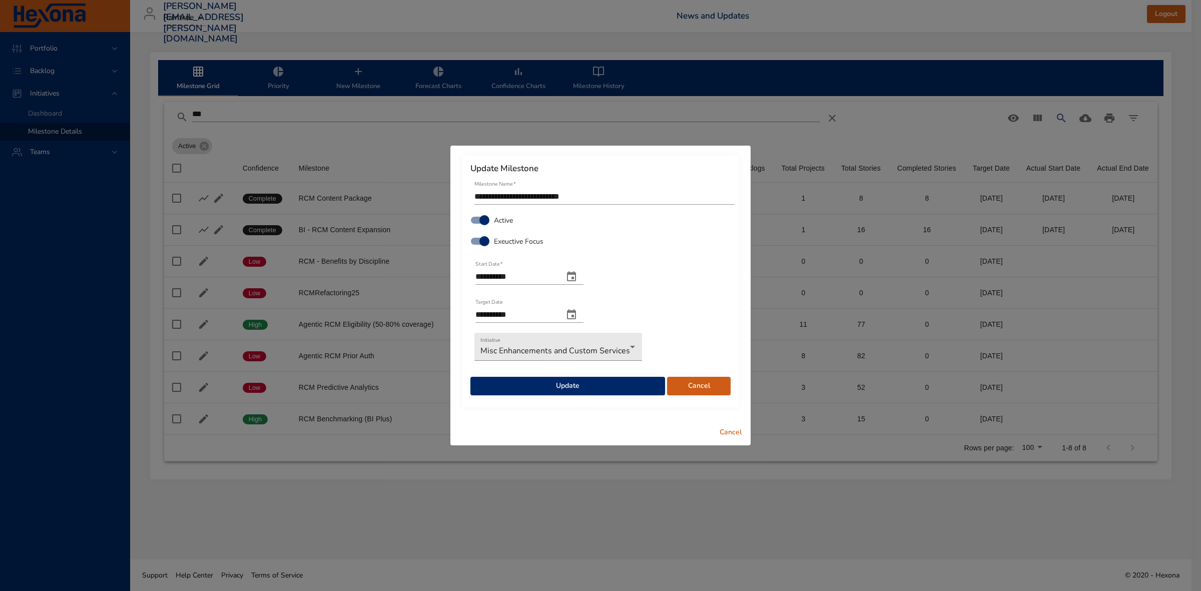
click at [578, 276] on icon "change date" at bounding box center [571, 277] width 12 height 12
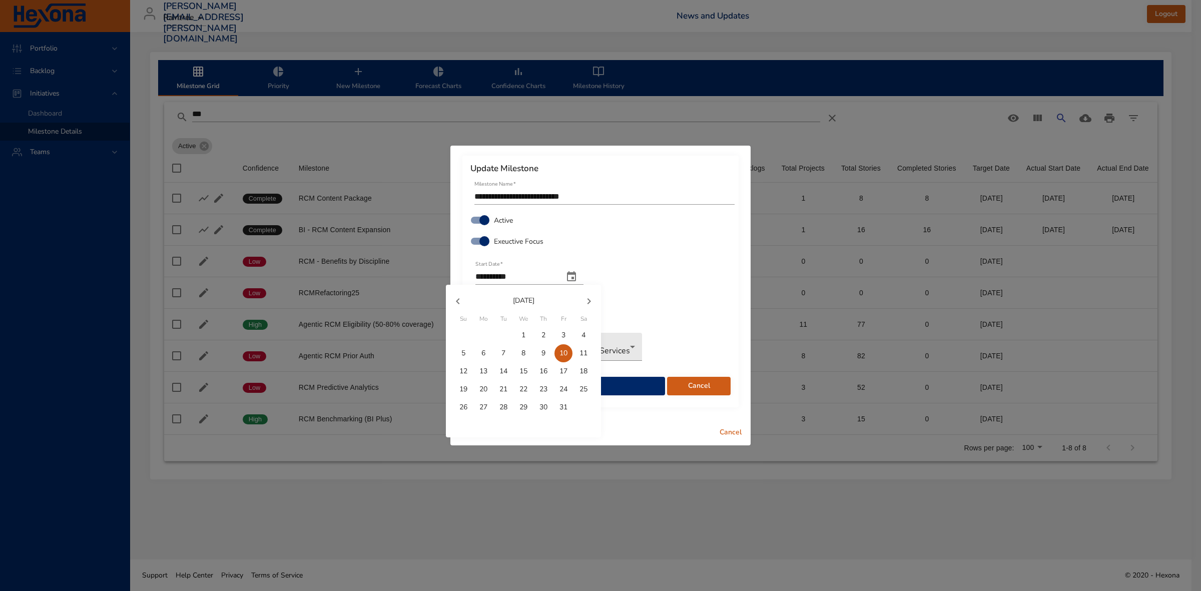
click at [584, 299] on icon "button" at bounding box center [589, 301] width 12 height 12
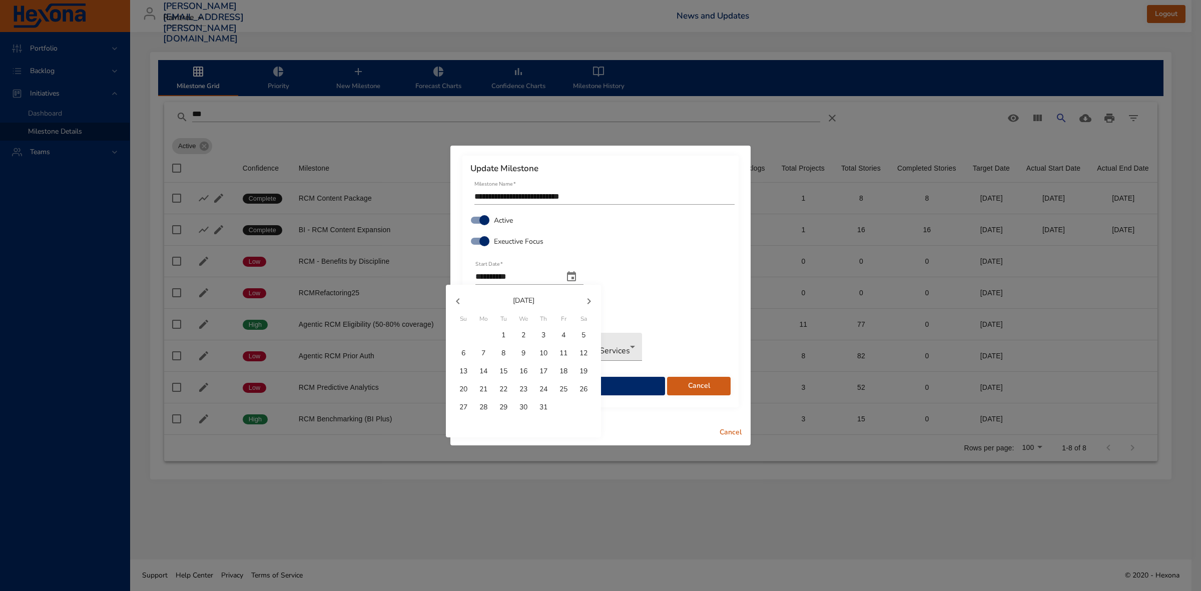
click at [589, 299] on icon "button" at bounding box center [589, 301] width 12 height 12
click at [590, 299] on icon "button" at bounding box center [589, 301] width 12 height 12
click at [589, 303] on icon "button" at bounding box center [589, 301] width 12 height 12
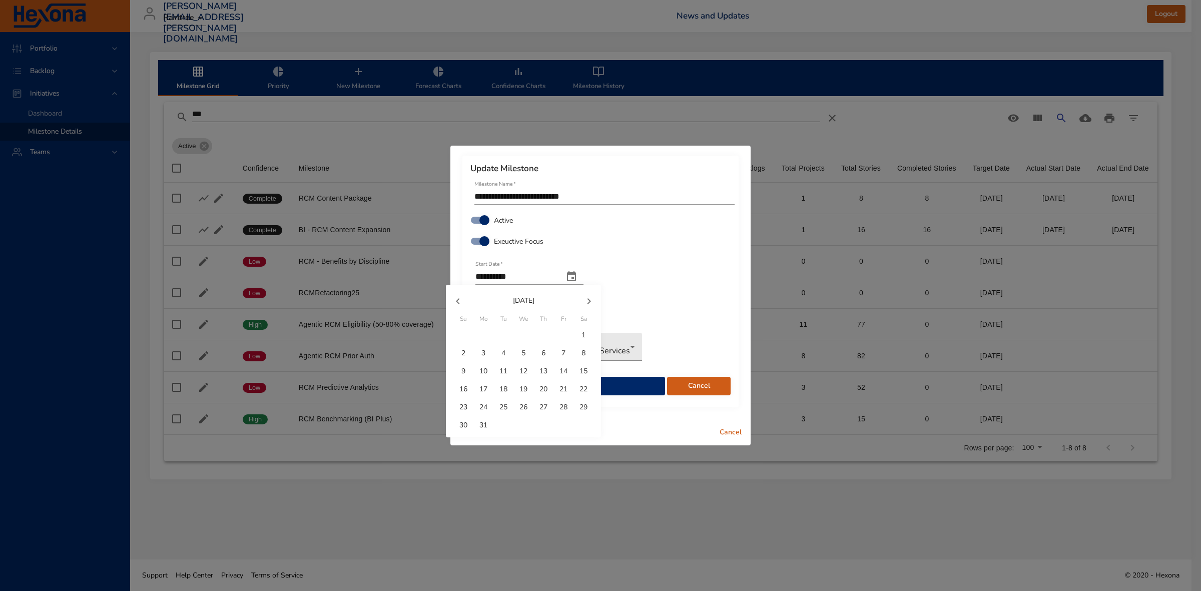
click at [589, 303] on icon "button" at bounding box center [589, 301] width 12 height 12
click at [590, 303] on icon "button" at bounding box center [589, 301] width 12 height 12
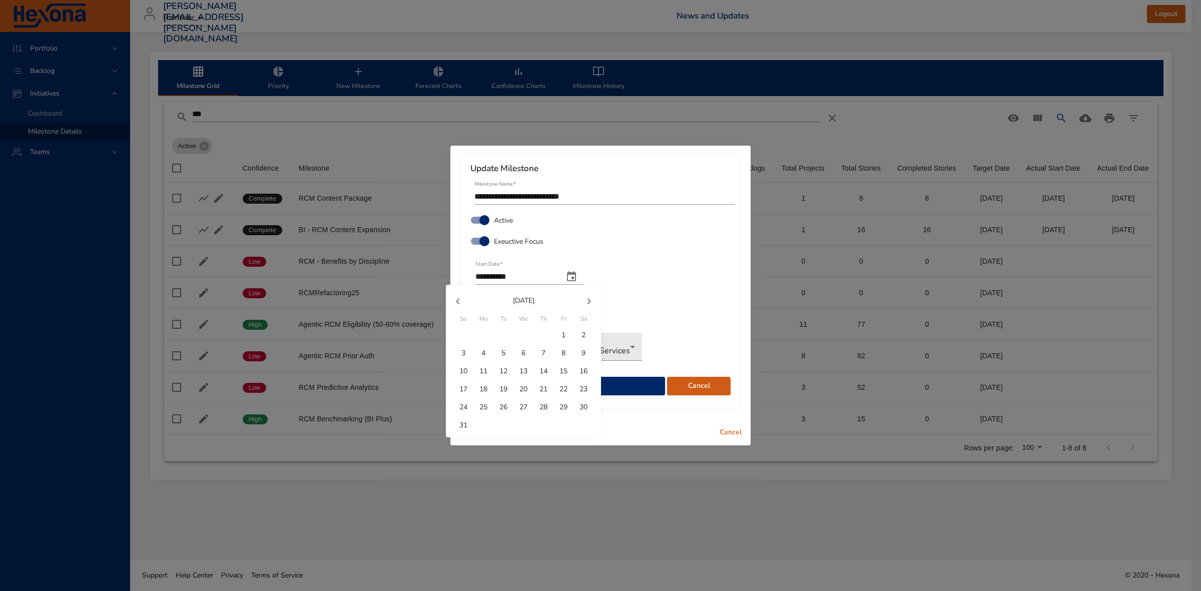
click at [591, 303] on icon "button" at bounding box center [589, 301] width 12 height 12
click at [521, 366] on p "15" at bounding box center [523, 371] width 8 height 10
type input "**********"
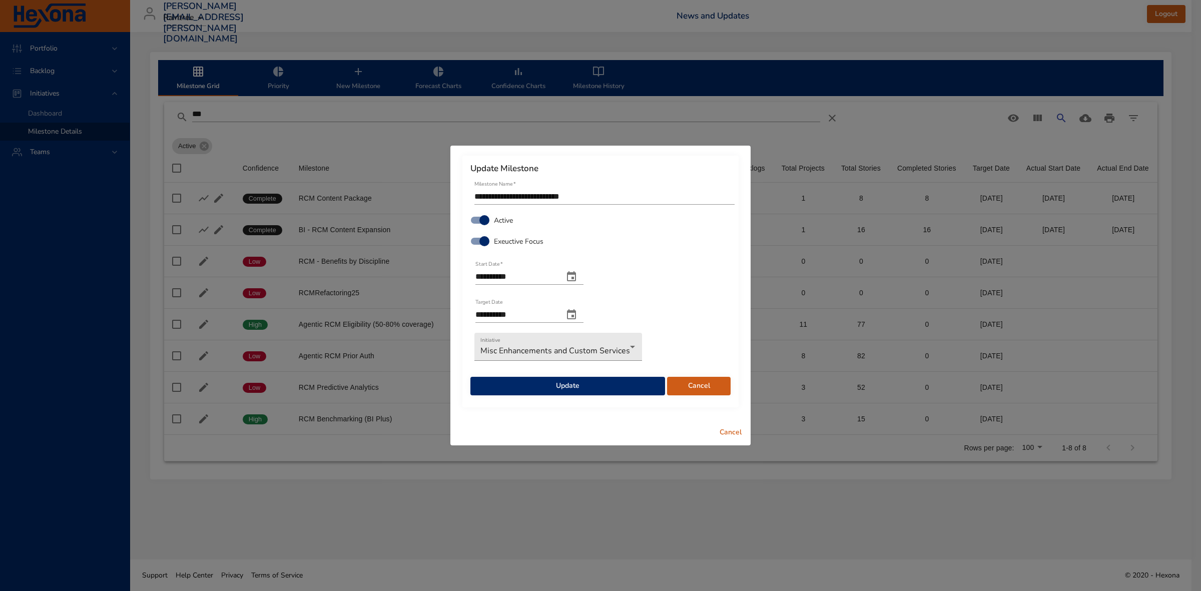
click at [591, 383] on span "Update" at bounding box center [567, 386] width 179 height 13
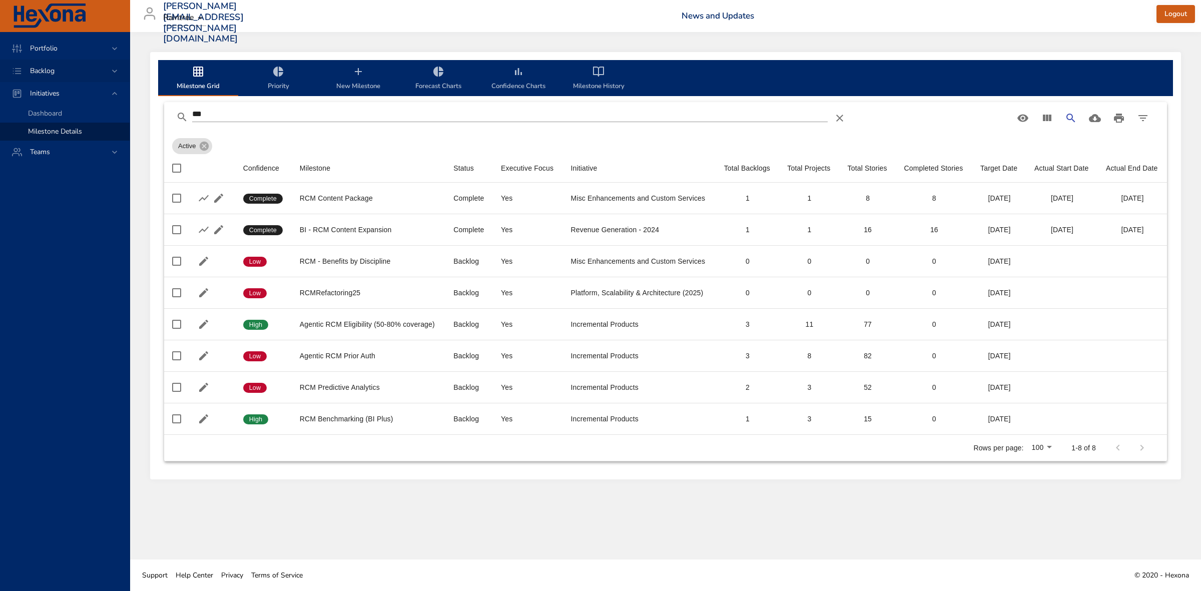
click at [110, 66] on icon at bounding box center [115, 71] width 10 height 10
click at [61, 87] on span "Backlog Details" at bounding box center [52, 91] width 48 height 10
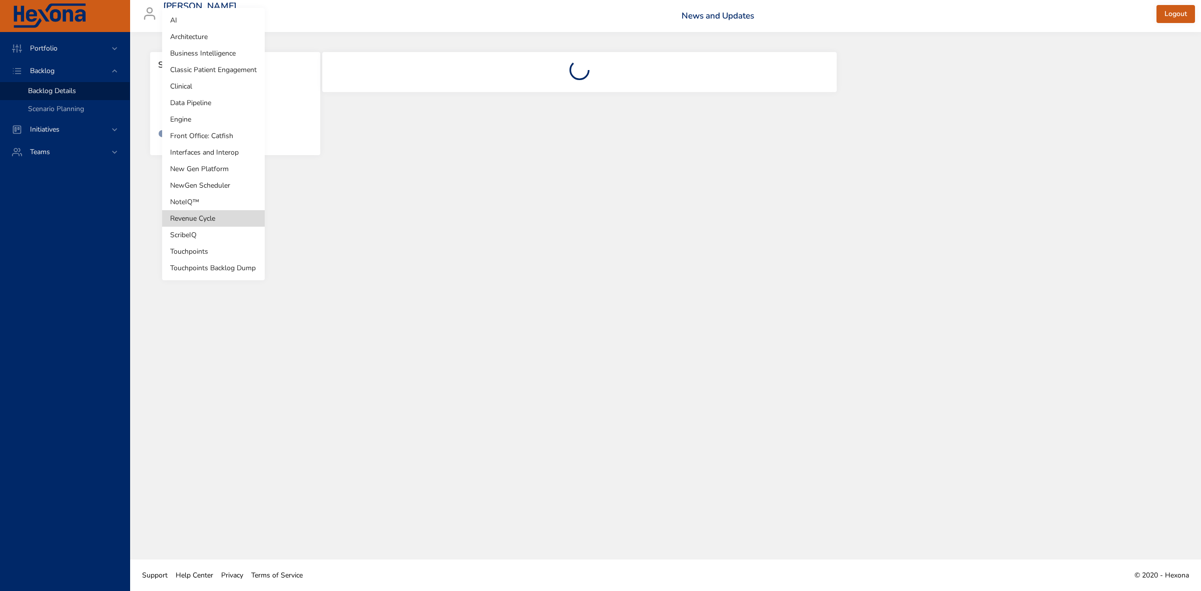
click at [229, 101] on body "Portfolio Backlog Backlog Details Scenario Planning Initiatives Teams [PERSON_N…" at bounding box center [600, 295] width 1201 height 591
click at [403, 36] on div at bounding box center [600, 295] width 1201 height 591
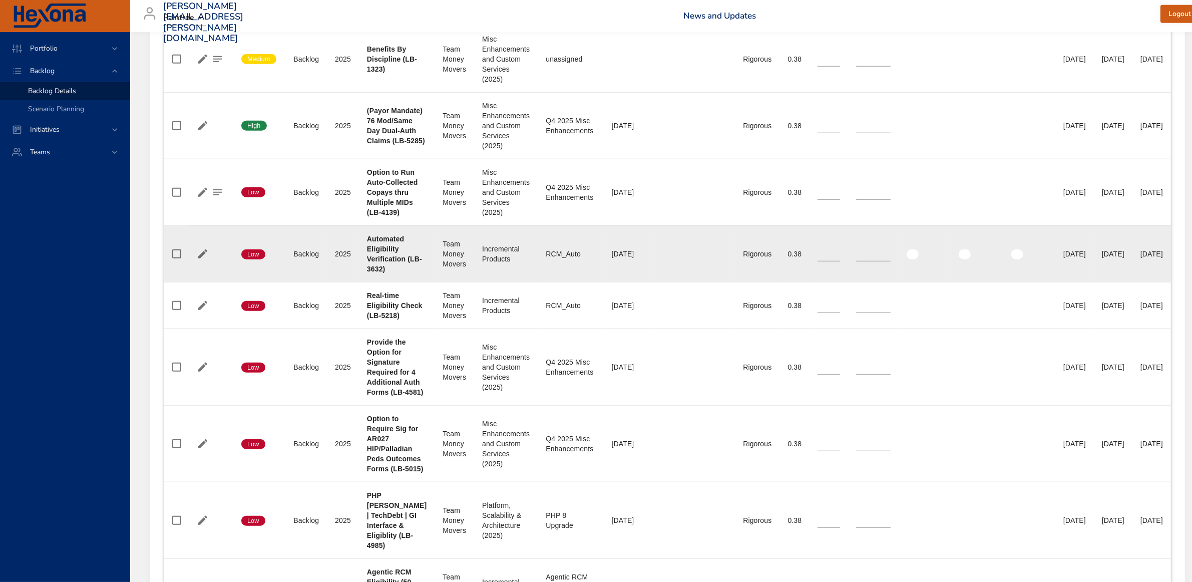
scroll to position [1199, 0]
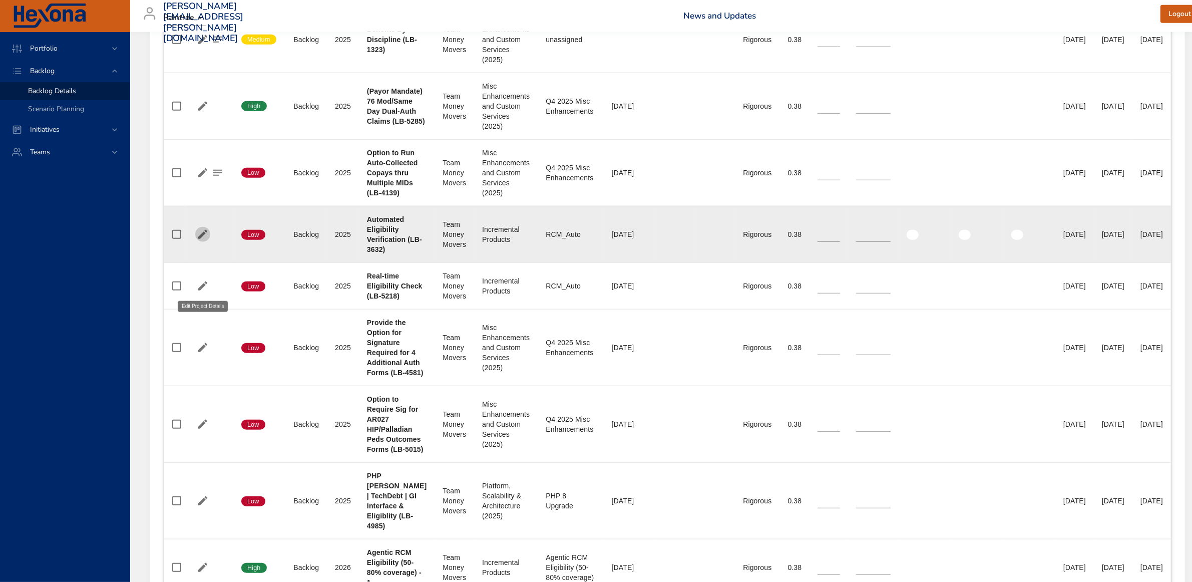
click at [204, 240] on icon "button" at bounding box center [203, 234] width 12 height 12
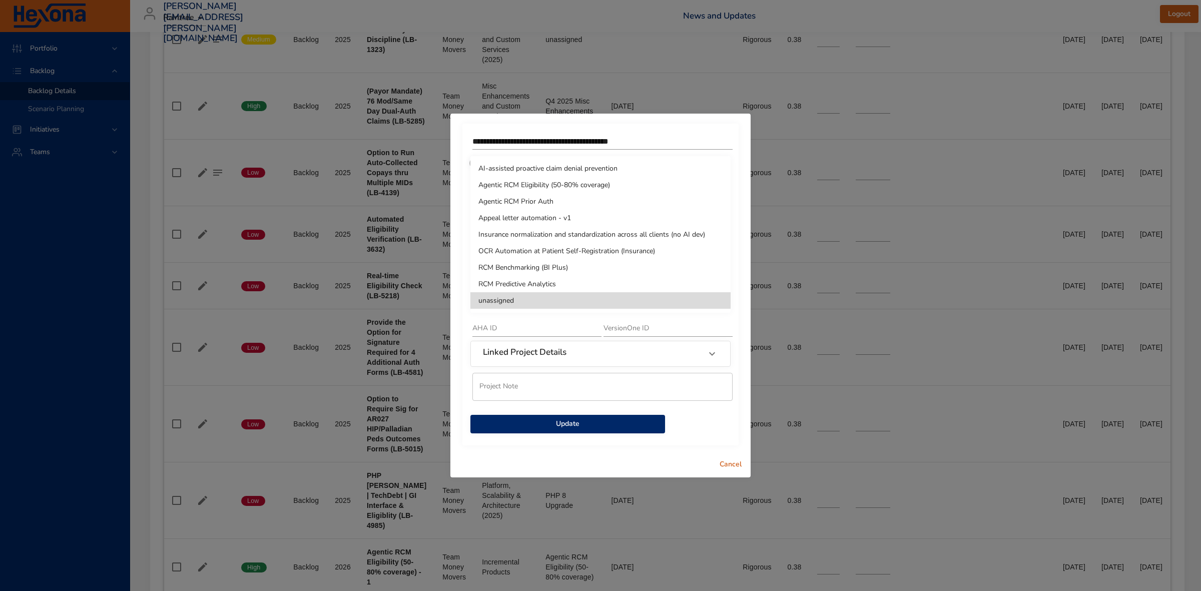
click at [505, 299] on li "unassigned" at bounding box center [600, 300] width 260 height 17
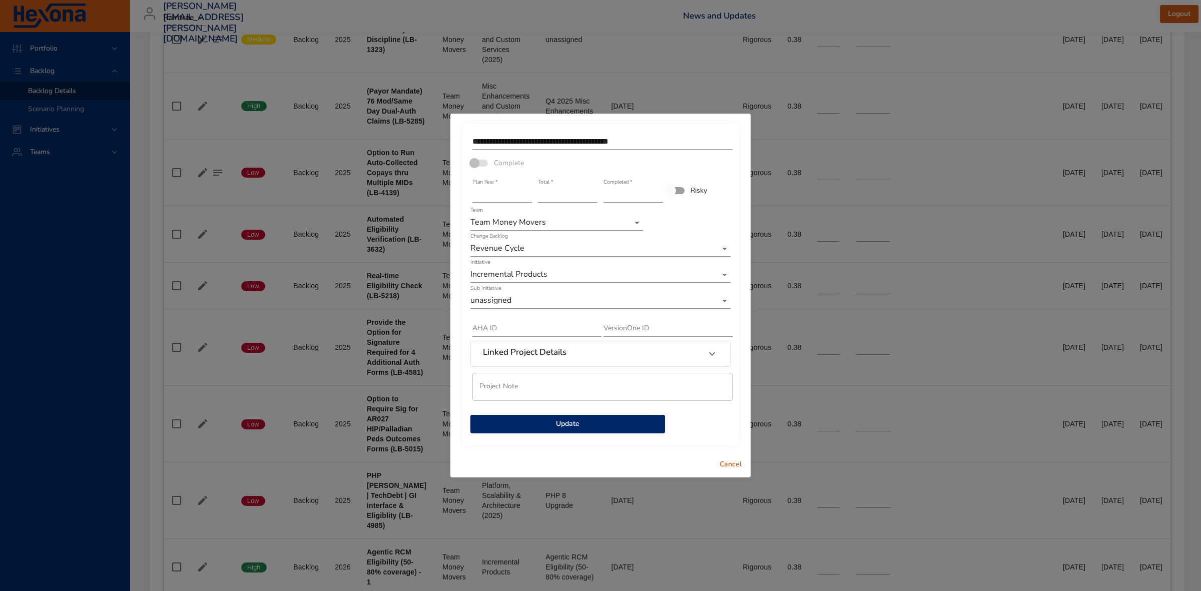
click at [578, 428] on span "Update" at bounding box center [567, 424] width 179 height 13
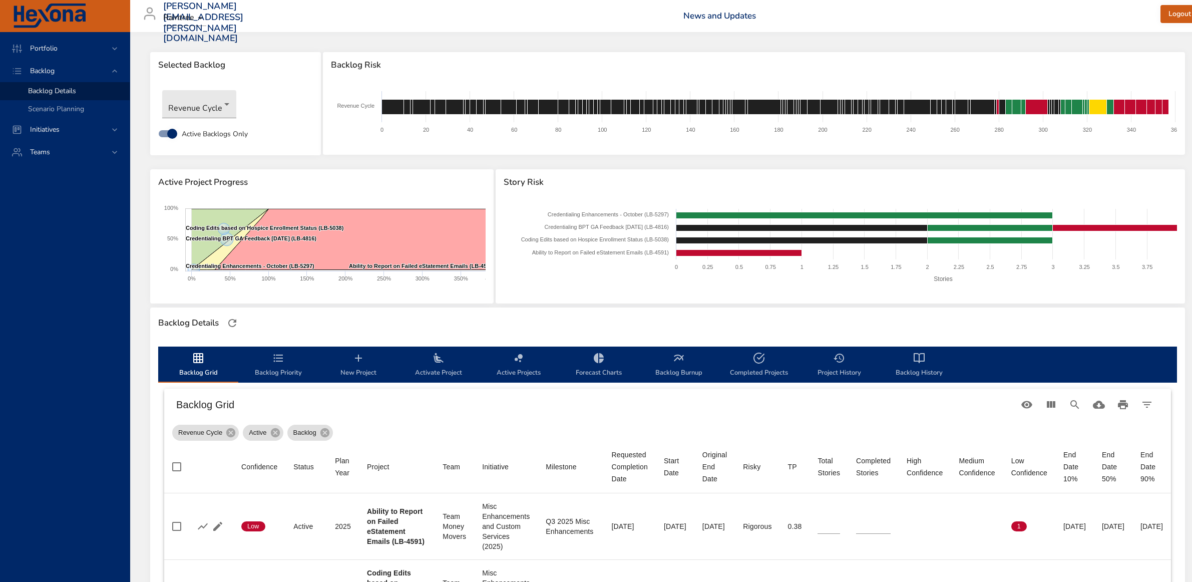
scroll to position [1199, 0]
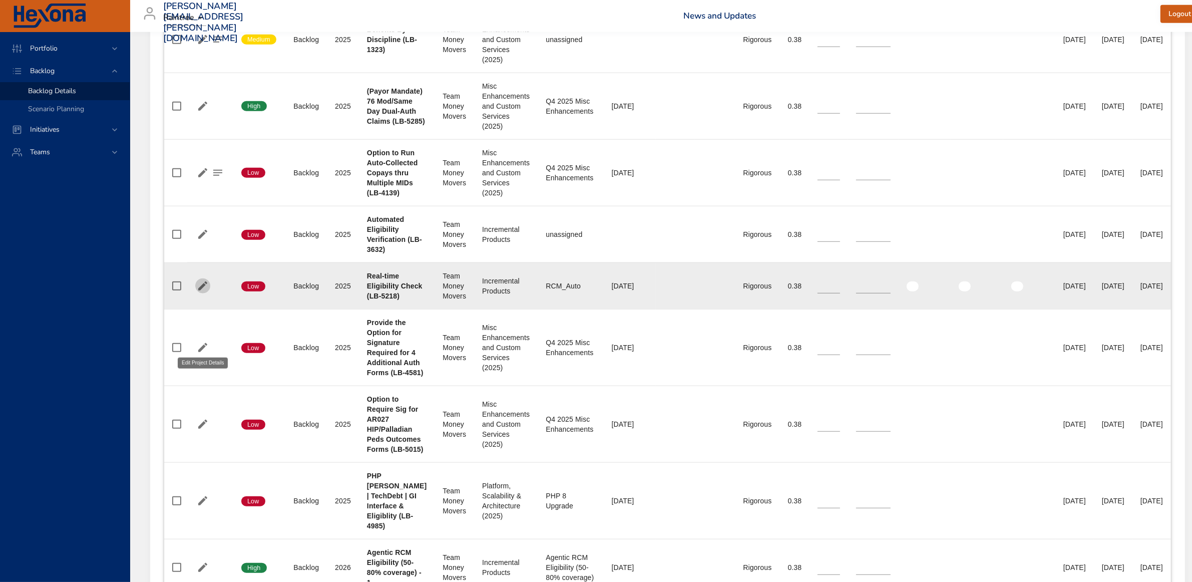
click at [199, 292] on icon "button" at bounding box center [203, 286] width 12 height 12
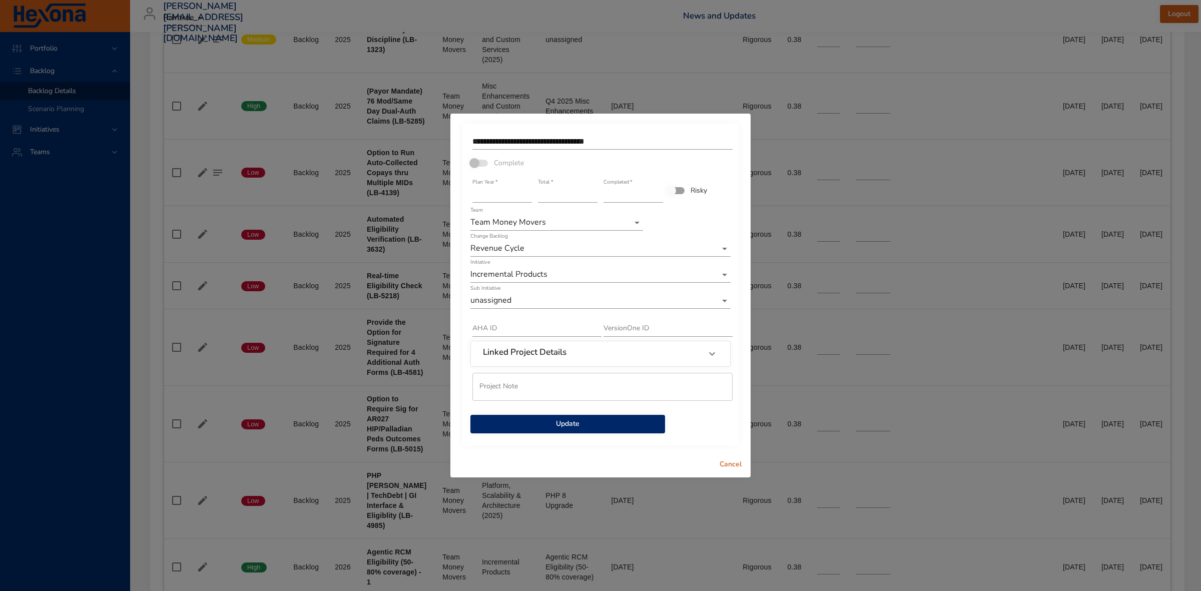
click at [559, 423] on span "Update" at bounding box center [567, 424] width 179 height 13
